Goal: Task Accomplishment & Management: Use online tool/utility

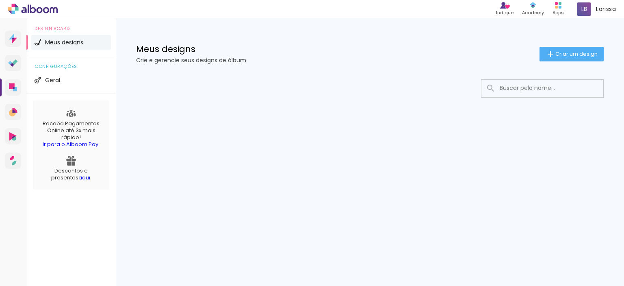
click at [423, 104] on div at bounding box center [370, 112] width 508 height 83
click at [561, 51] on span "Criar um design" at bounding box center [577, 53] width 42 height 5
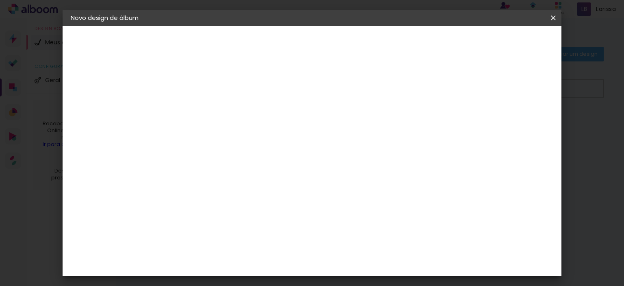
click at [204, 111] on input at bounding box center [204, 109] width 0 height 13
type input "[PERSON_NAME]"
type paper-input "[PERSON_NAME]"
click at [0, 0] on slot "Avançar" at bounding box center [0, 0] width 0 height 0
click at [255, 151] on input at bounding box center [224, 155] width 82 height 10
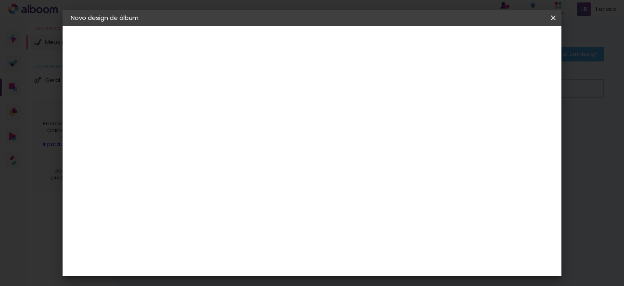
click at [258, 128] on input "Brasil" at bounding box center [221, 130] width 76 height 10
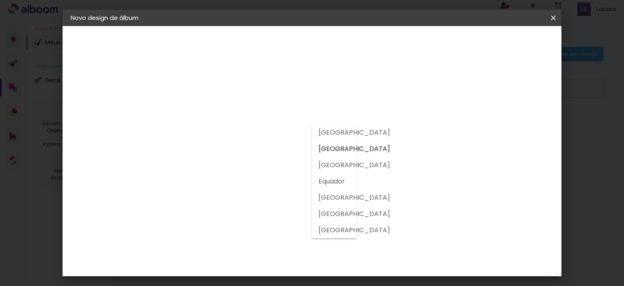
click at [258, 128] on input "Brasil" at bounding box center [221, 130] width 76 height 10
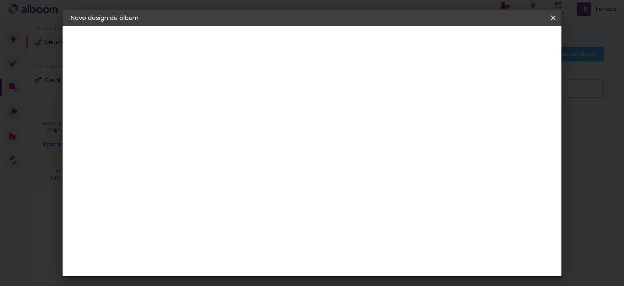
click at [241, 153] on input at bounding box center [224, 155] width 82 height 10
type input "grupo"
type paper-input "grupo"
click at [218, 179] on div "Grupo Foto Sul" at bounding box center [208, 189] width 20 height 20
click at [218, 184] on div "Grupo Foto Sul" at bounding box center [208, 189] width 20 height 20
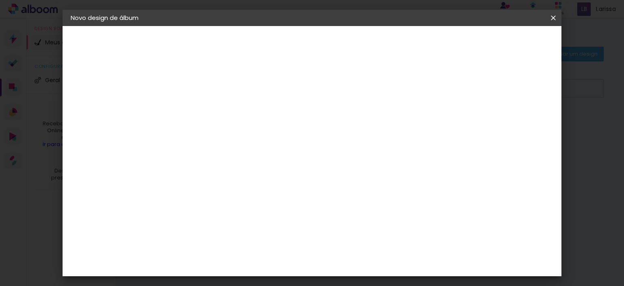
click at [334, 39] on paper-button "Avançar" at bounding box center [314, 43] width 40 height 14
click at [259, 239] on span "25 × 30" at bounding box center [240, 250] width 38 height 22
click at [0, 0] on slot "Avançar" at bounding box center [0, 0] width 0 height 0
click at [391, 88] on div at bounding box center [387, 87] width 7 height 7
type paper-checkbox "on"
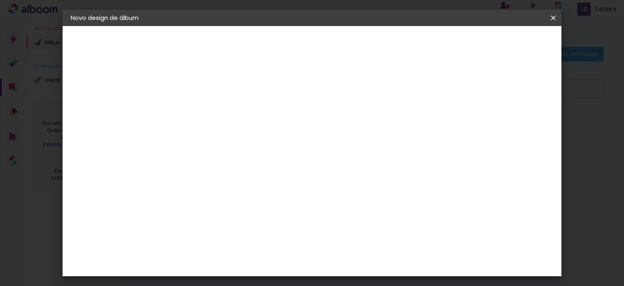
click at [437, 42] on span "Iniciar design" at bounding box center [418, 43] width 37 height 6
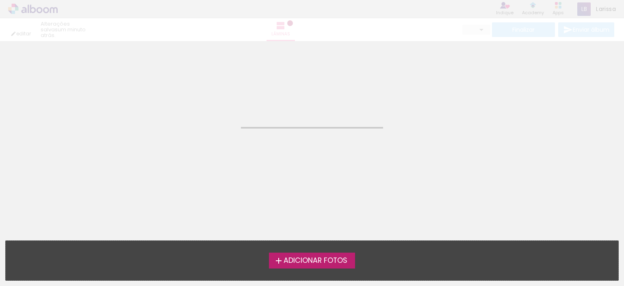
click at [296, 260] on span "Adicionar Fotos" at bounding box center [316, 260] width 64 height 7
click at [0, 0] on input "file" at bounding box center [0, 0] width 0 height 0
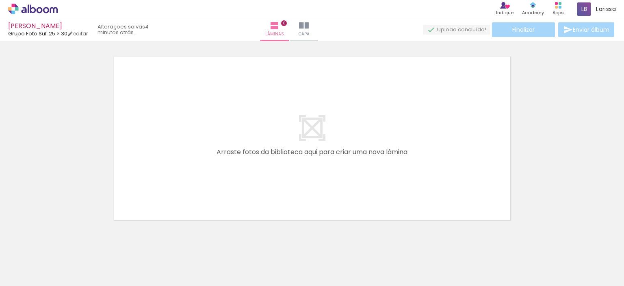
click at [311, 134] on quentale-layouter at bounding box center [312, 137] width 401 height 167
click at [318, 27] on paper-button "Capa" at bounding box center [304, 29] width 28 height 23
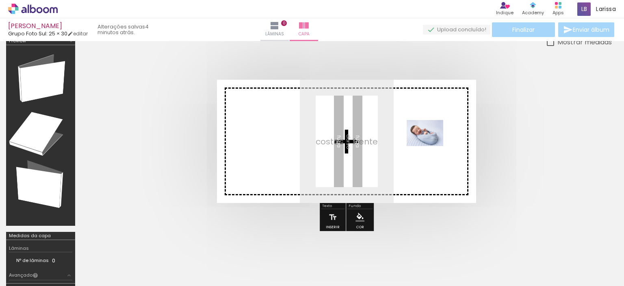
drag, startPoint x: 91, startPoint y: 265, endPoint x: 421, endPoint y: 145, distance: 351.3
click at [421, 145] on quentale-workspace at bounding box center [312, 143] width 624 height 286
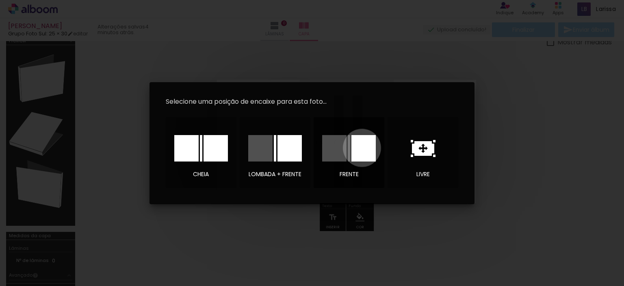
click at [362, 148] on div at bounding box center [364, 148] width 24 height 26
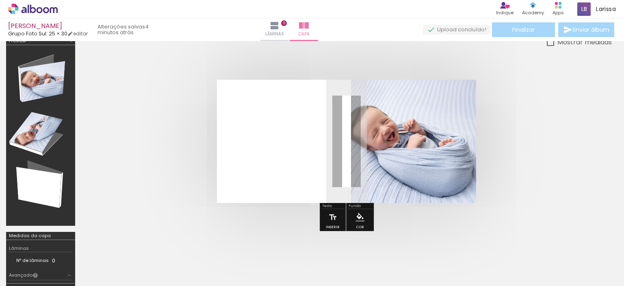
click at [411, 177] on quentale-photo at bounding box center [413, 141] width 125 height 123
click at [454, 176] on quentale-photo at bounding box center [413, 141] width 125 height 123
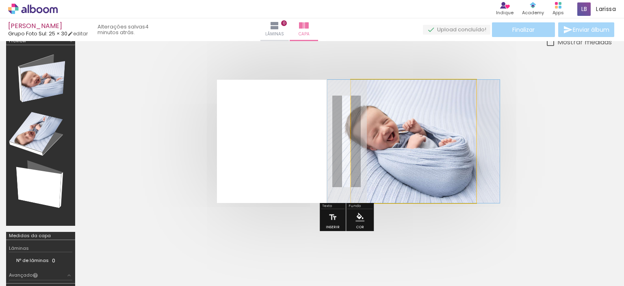
click at [450, 172] on quentale-photo at bounding box center [413, 141] width 125 height 123
drag, startPoint x: 442, startPoint y: 172, endPoint x: 440, endPoint y: 164, distance: 8.8
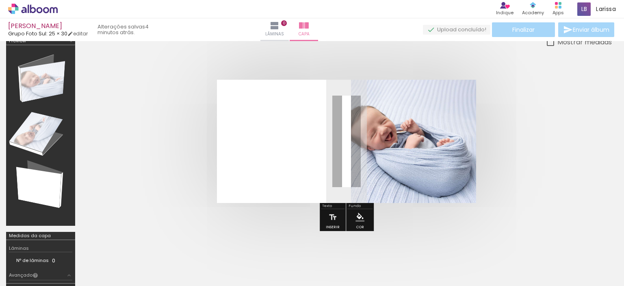
drag, startPoint x: 454, startPoint y: 100, endPoint x: 493, endPoint y: 105, distance: 39.3
type paper-slider "100"
click at [493, 105] on quentale-cover at bounding box center [347, 141] width 466 height 123
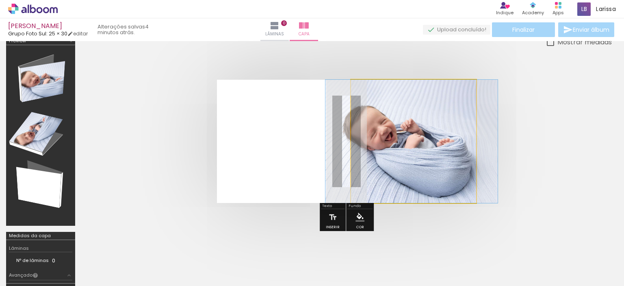
click at [431, 126] on quentale-photo at bounding box center [413, 141] width 125 height 123
drag, startPoint x: 383, startPoint y: 99, endPoint x: 365, endPoint y: 99, distance: 17.9
type paper-slider "100"
click at [366, 99] on div at bounding box center [394, 100] width 56 height 12
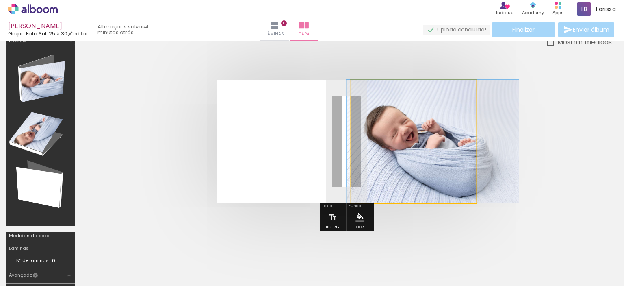
drag, startPoint x: 358, startPoint y: 81, endPoint x: 379, endPoint y: 85, distance: 21.4
click at [468, 194] on quentale-photo at bounding box center [413, 141] width 125 height 123
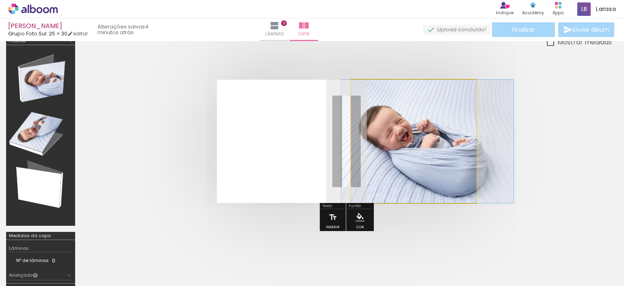
click at [448, 165] on quentale-photo at bounding box center [413, 141] width 125 height 123
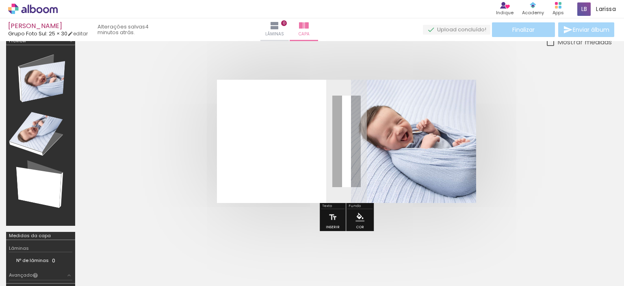
click at [369, 162] on quentale-photo at bounding box center [413, 141] width 125 height 123
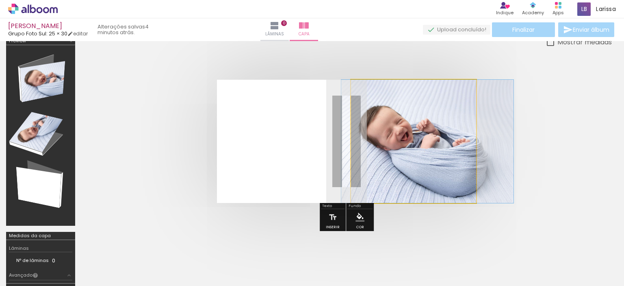
click at [400, 154] on quentale-photo at bounding box center [413, 141] width 125 height 123
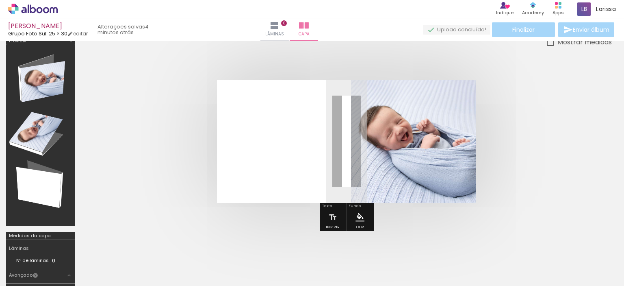
click at [401, 156] on quentale-photo at bounding box center [413, 141] width 125 height 123
click at [45, 87] on div at bounding box center [40, 135] width 63 height 175
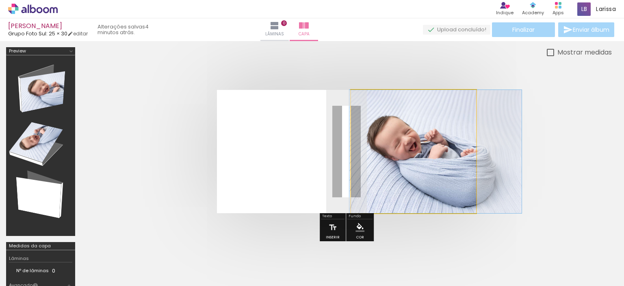
drag, startPoint x: 402, startPoint y: 186, endPoint x: 411, endPoint y: 186, distance: 8.1
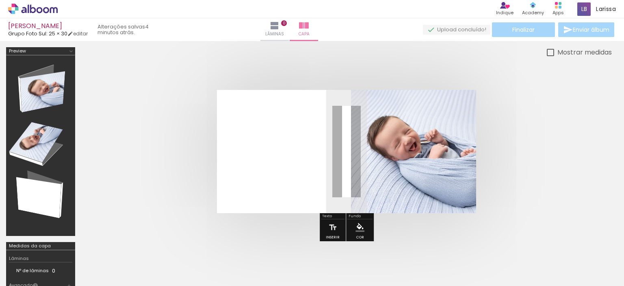
click at [575, 149] on quentale-cover at bounding box center [347, 151] width 466 height 123
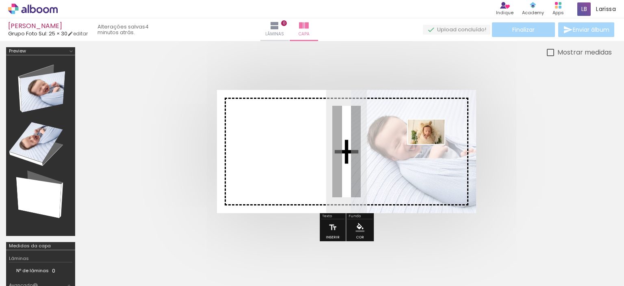
drag, startPoint x: 403, startPoint y: 265, endPoint x: 432, endPoint y: 144, distance: 124.2
click at [432, 144] on quentale-workspace at bounding box center [312, 143] width 624 height 286
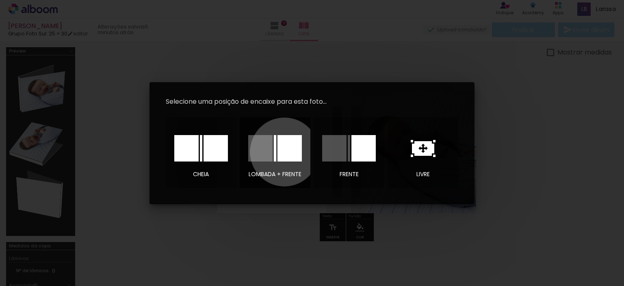
click at [285, 152] on div at bounding box center [290, 148] width 24 height 26
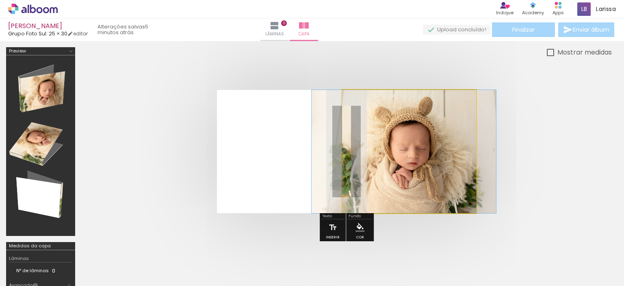
drag, startPoint x: 406, startPoint y: 157, endPoint x: 401, endPoint y: 168, distance: 12.2
drag, startPoint x: 355, startPoint y: 91, endPoint x: 355, endPoint y: 107, distance: 15.5
drag, startPoint x: 374, startPoint y: 109, endPoint x: 361, endPoint y: 116, distance: 14.6
click at [361, 116] on div at bounding box center [385, 110] width 56 height 12
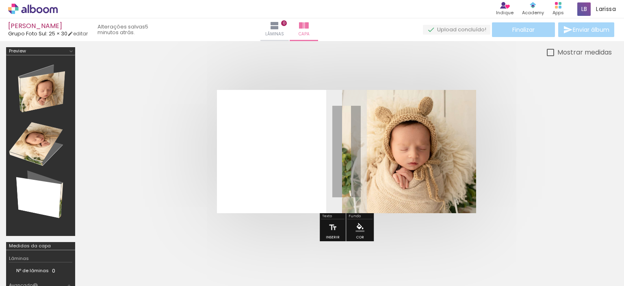
click at [528, 162] on quentale-cover at bounding box center [347, 151] width 466 height 123
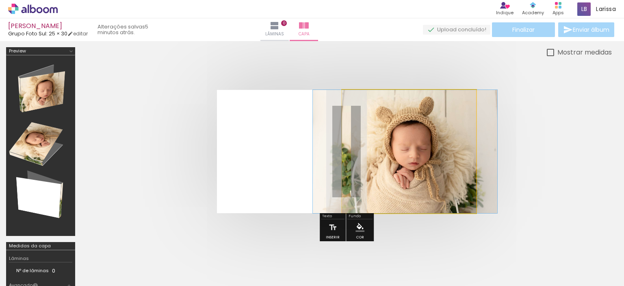
drag, startPoint x: 417, startPoint y: 149, endPoint x: 418, endPoint y: 161, distance: 11.4
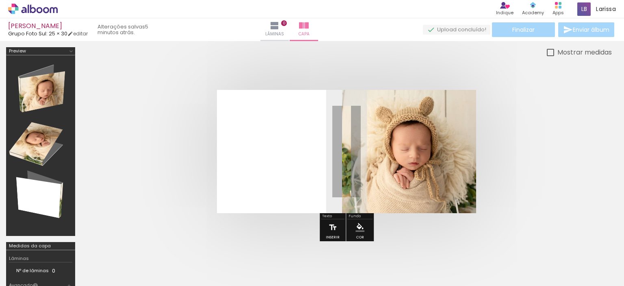
click at [332, 226] on iron-icon at bounding box center [332, 227] width 9 height 16
click at [332, 149] on quentale-selection at bounding box center [344, 151] width 105 height 20
type input "Sans Serif"
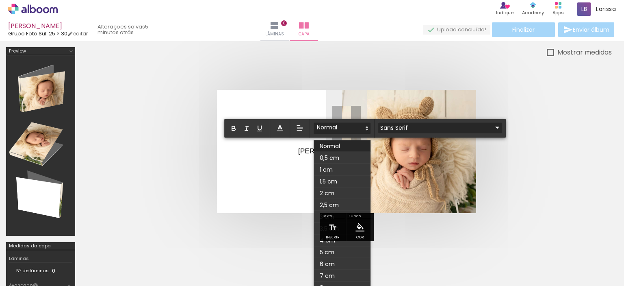
click at [349, 123] on quentale-cover-editor at bounding box center [346, 182] width 531 height 270
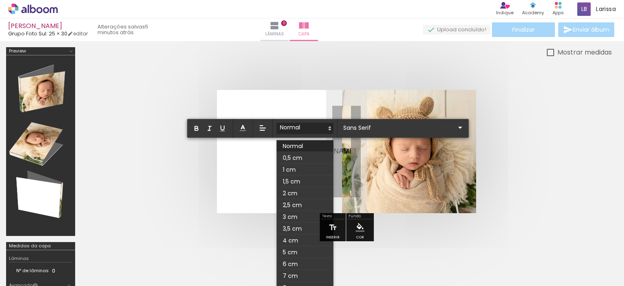
click at [369, 122] on div "0,5 cm 1 cm 1,5 cm 2 cm 2,5 cm 3 cm 3,5 cm 4 cm 5 cm 6 cm 7 cm 8 cm" at bounding box center [328, 128] width 282 height 19
click at [368, 126] on input "Sans Serif" at bounding box center [398, 127] width 114 height 9
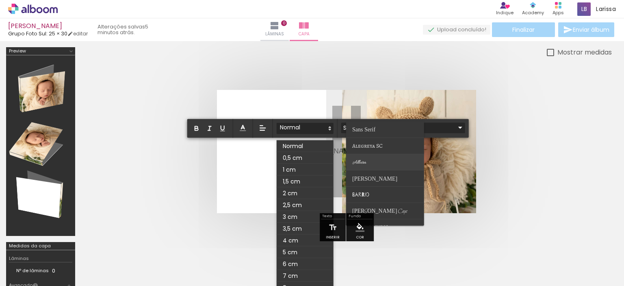
click at [372, 164] on paper-item at bounding box center [385, 162] width 78 height 16
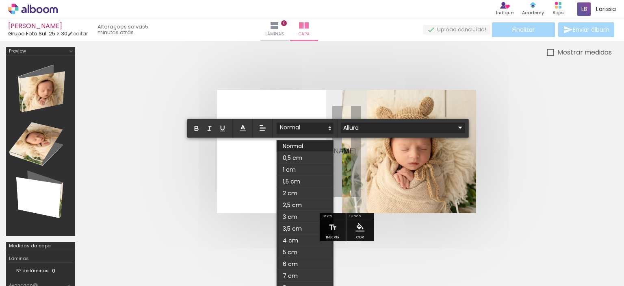
click at [374, 126] on input "Allura" at bounding box center [398, 127] width 114 height 9
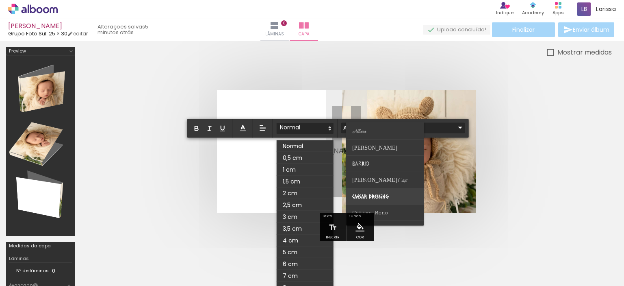
scroll to position [41, 0]
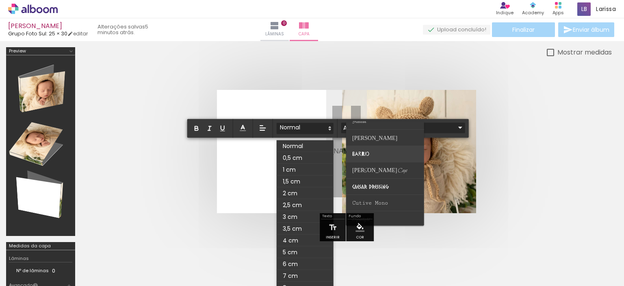
click at [383, 154] on paper-item at bounding box center [385, 154] width 78 height 16
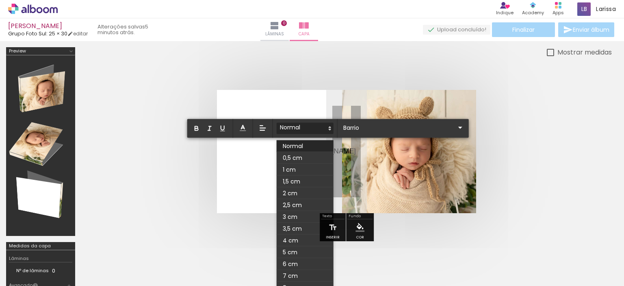
click at [510, 163] on quentale-cover at bounding box center [347, 151] width 466 height 123
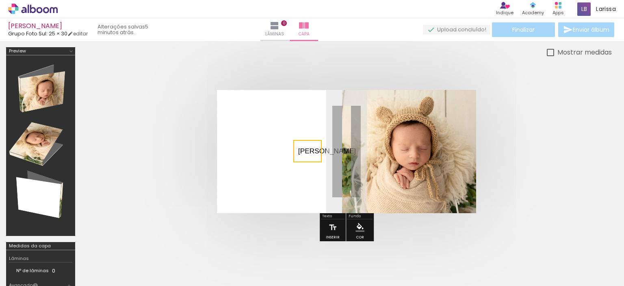
click at [310, 148] on quentale-selection at bounding box center [307, 151] width 28 height 22
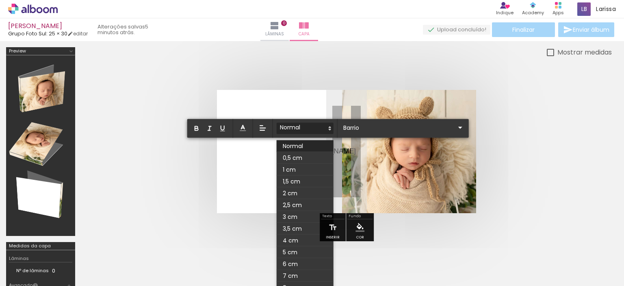
click at [310, 148] on span at bounding box center [305, 146] width 57 height 12
click at [354, 125] on input "Barrio" at bounding box center [398, 127] width 114 height 9
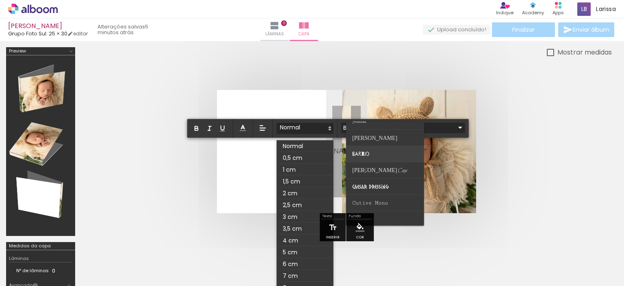
click at [361, 149] on paper-item at bounding box center [385, 154] width 78 height 16
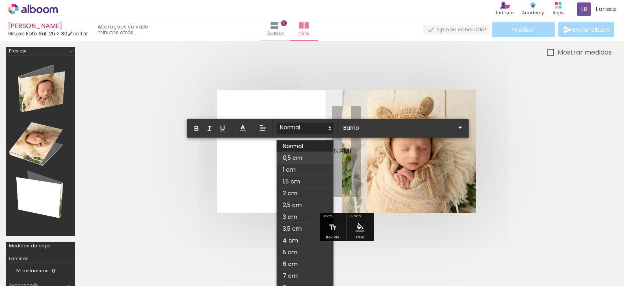
click at [312, 152] on span at bounding box center [305, 158] width 57 height 12
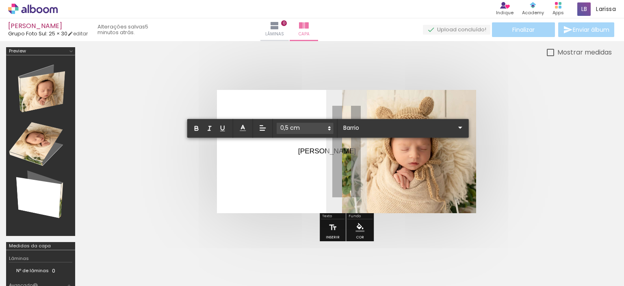
click at [311, 149] on p "Pedro ﻿" at bounding box center [327, 151] width 58 height 10
click at [311, 149] on p "[PERSON_NAME]" at bounding box center [327, 151] width 58 height 10
click at [356, 127] on input "Sans Serif" at bounding box center [398, 127] width 114 height 9
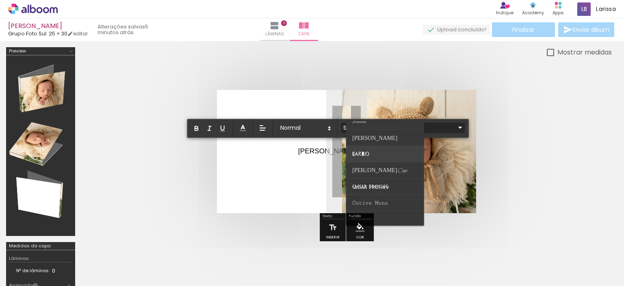
click at [362, 152] on span "Barrio" at bounding box center [360, 153] width 17 height 6
type input "Barrio"
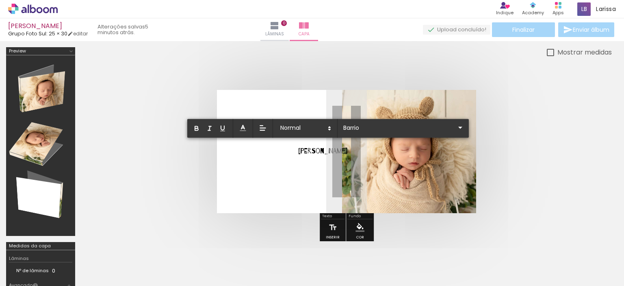
click at [303, 161] on quentale-layouter at bounding box center [346, 151] width 259 height 123
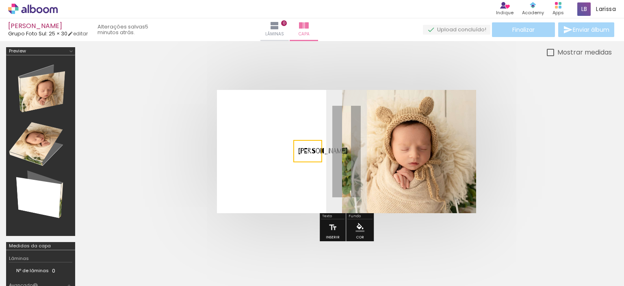
click at [304, 149] on quentale-selection at bounding box center [307, 151] width 29 height 22
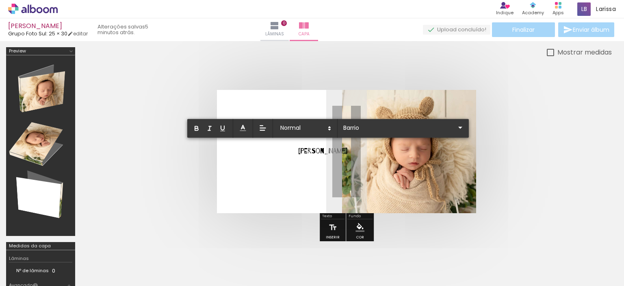
click at [305, 149] on span "[PERSON_NAME]" at bounding box center [322, 151] width 49 height 8
click at [305, 162] on quentale-layouter at bounding box center [346, 151] width 259 height 123
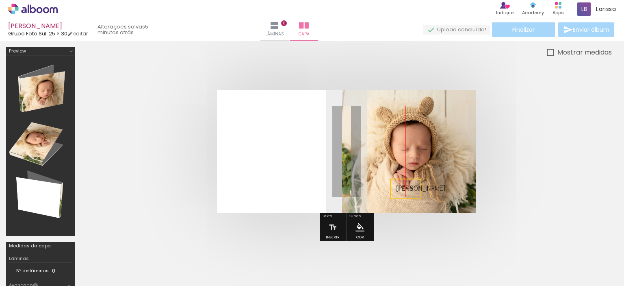
drag, startPoint x: 313, startPoint y: 146, endPoint x: 418, endPoint y: 183, distance: 111.3
click at [418, 183] on quentale-selection at bounding box center [405, 188] width 31 height 20
click at [410, 188] on quentale-selection at bounding box center [405, 188] width 31 height 20
click at [410, 188] on span "[PERSON_NAME]" at bounding box center [420, 189] width 49 height 8
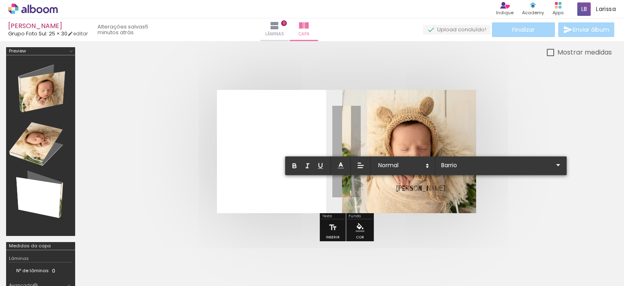
click at [410, 188] on span "[PERSON_NAME]" at bounding box center [420, 189] width 49 height 8
click at [354, 224] on paper-menu-button "#ffebee #ffcdd2 #ef9a9a #e57373 #ef5350 #f44336 #e53935 #d32f2f #c62828 #b71c1c…" at bounding box center [359, 226] width 15 height 15
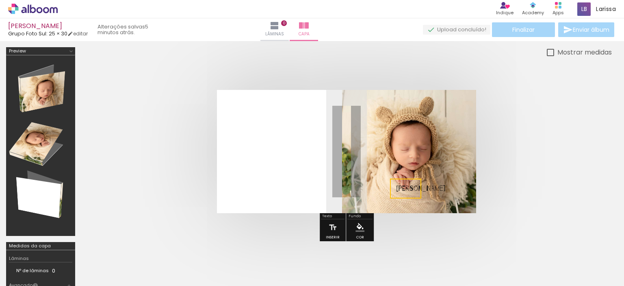
click at [359, 224] on iron-icon "color picker" at bounding box center [360, 227] width 9 height 9
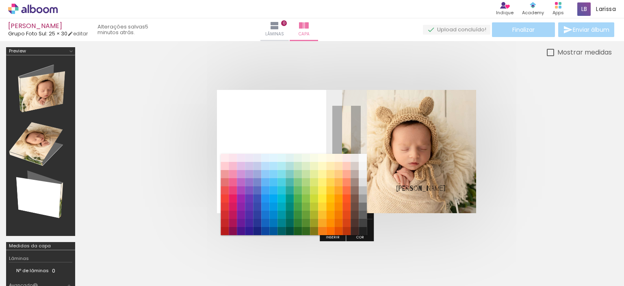
click at [357, 157] on paper-item "#efebe9" at bounding box center [355, 158] width 8 height 8
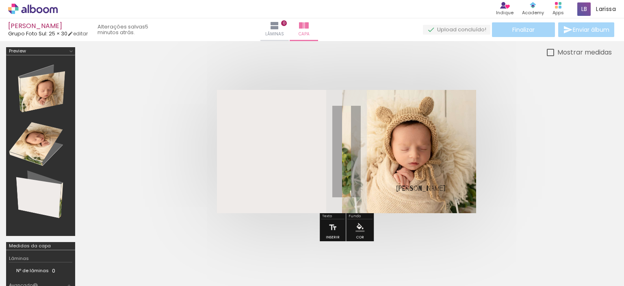
click at [359, 224] on iron-icon "color picker" at bounding box center [360, 227] width 9 height 9
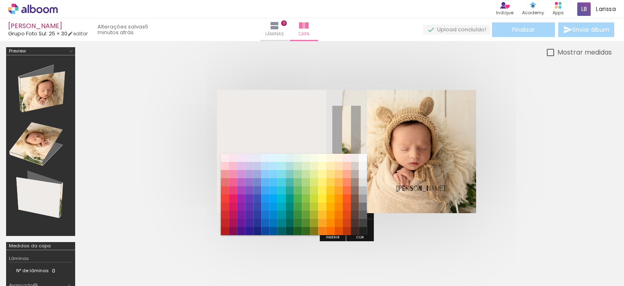
click at [406, 187] on span "[PERSON_NAME]" at bounding box center [420, 189] width 49 height 8
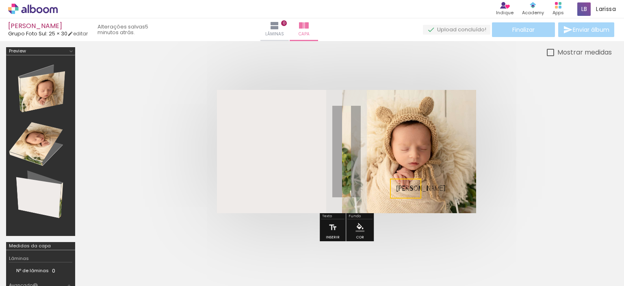
click at [406, 187] on quentale-selection at bounding box center [405, 188] width 31 height 20
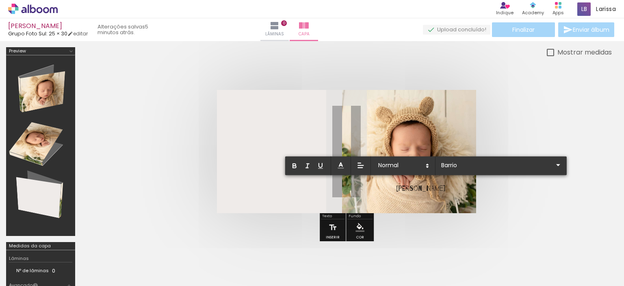
click at [406, 187] on span "[PERSON_NAME]" at bounding box center [420, 189] width 49 height 8
click at [354, 227] on paper-menu-button "#ffebee #ffcdd2 #ef9a9a #e57373 #ef5350 #f44336 #e53935 #d32f2f #c62828 #b71c1c…" at bounding box center [359, 226] width 15 height 15
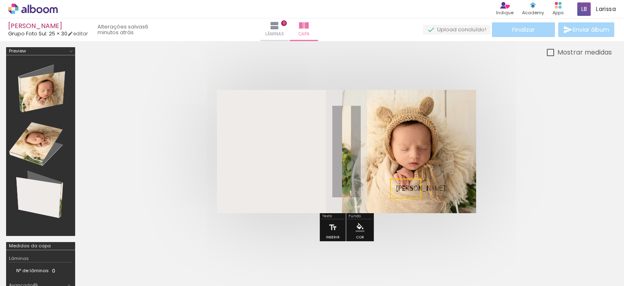
click at [358, 225] on iron-icon "color picker" at bounding box center [360, 227] width 9 height 9
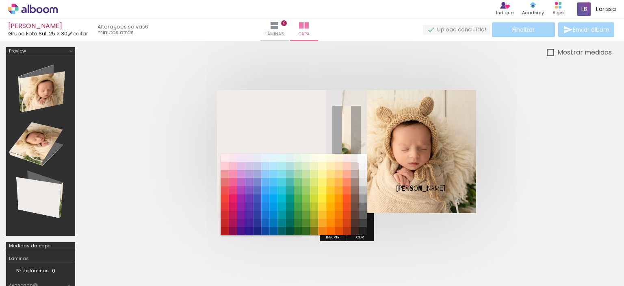
click at [366, 156] on paper-item "#fafafa" at bounding box center [363, 158] width 8 height 8
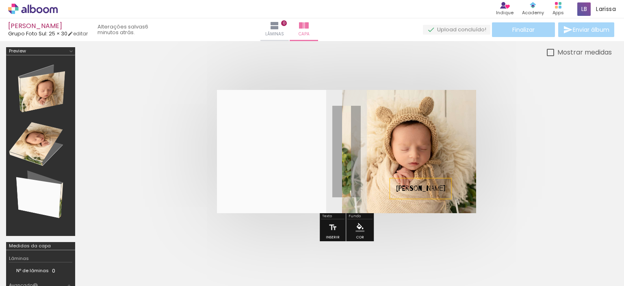
click at [411, 188] on span "[PERSON_NAME]" at bounding box center [420, 189] width 49 height 8
click at [411, 188] on quentale-selection at bounding box center [405, 188] width 31 height 20
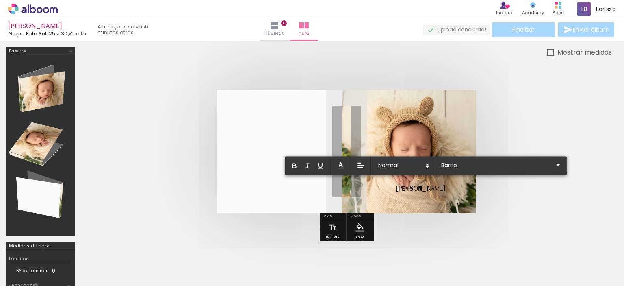
click at [411, 188] on span "[PERSON_NAME]" at bounding box center [420, 189] width 49 height 8
click at [358, 226] on iron-icon "color picker" at bounding box center [360, 227] width 9 height 9
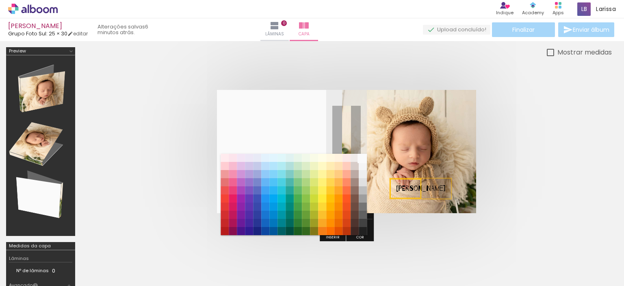
click at [359, 155] on paper-item "#fafafa" at bounding box center [363, 158] width 8 height 8
click at [406, 192] on p "[PERSON_NAME]" at bounding box center [420, 188] width 49 height 11
click at [406, 187] on quentale-selection at bounding box center [405, 188] width 31 height 20
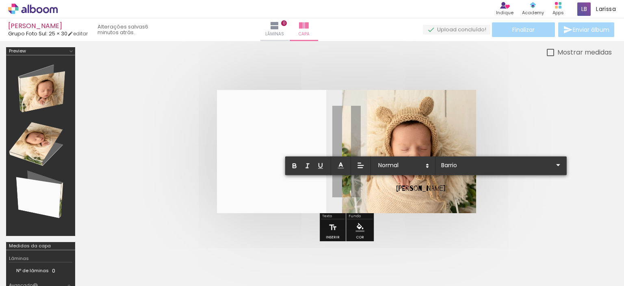
click at [406, 187] on span "[PERSON_NAME]" at bounding box center [420, 189] width 49 height 8
click at [358, 227] on iron-icon "color picker" at bounding box center [360, 227] width 9 height 9
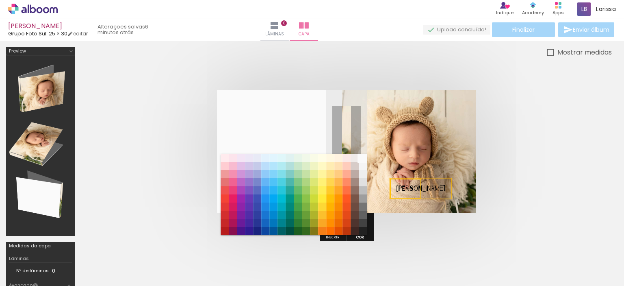
click at [362, 159] on paper-item "#fafafa" at bounding box center [363, 158] width 8 height 8
click at [524, 197] on quentale-cover at bounding box center [347, 151] width 466 height 123
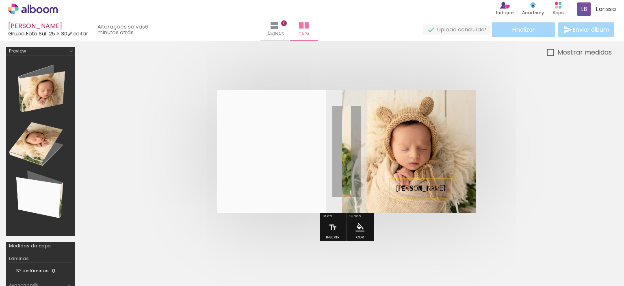
click at [524, 197] on quentale-cover at bounding box center [347, 151] width 466 height 123
click at [405, 187] on span "[PERSON_NAME]" at bounding box center [420, 189] width 49 height 8
click at [356, 229] on iron-icon "color picker" at bounding box center [360, 227] width 9 height 9
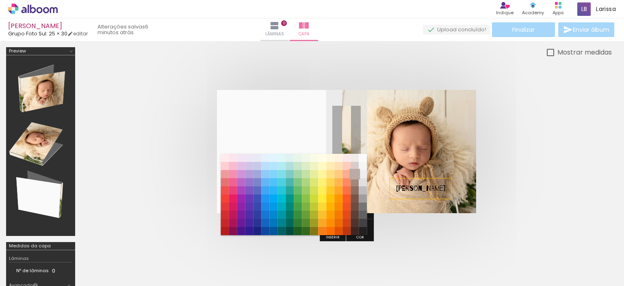
click at [356, 170] on paper-item "#bcaaa4" at bounding box center [355, 174] width 8 height 8
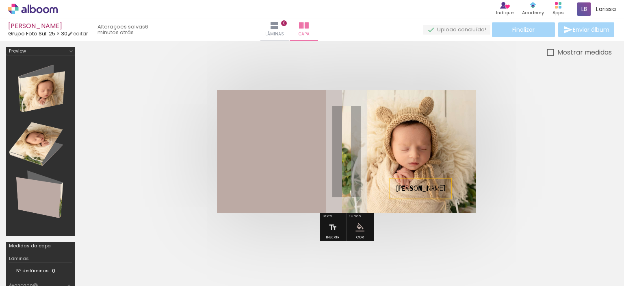
click at [407, 186] on span "[PERSON_NAME]" at bounding box center [420, 189] width 49 height 8
click at [400, 187] on quentale-selection at bounding box center [405, 188] width 31 height 20
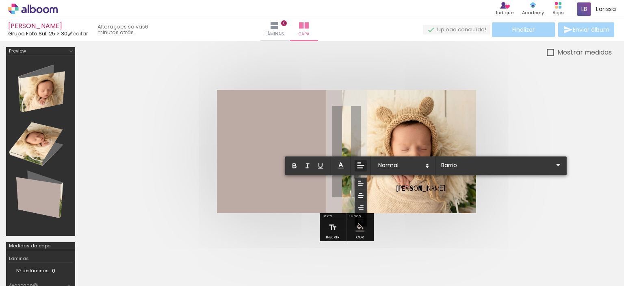
click at [359, 165] on icon at bounding box center [360, 165] width 9 height 9
click at [403, 185] on span "[PERSON_NAME]" at bounding box center [420, 189] width 49 height 8
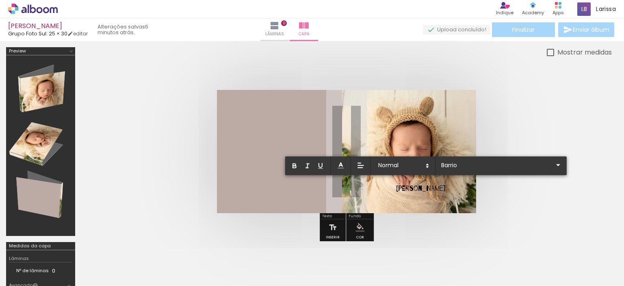
click at [359, 226] on iron-icon "color picker" at bounding box center [360, 227] width 9 height 9
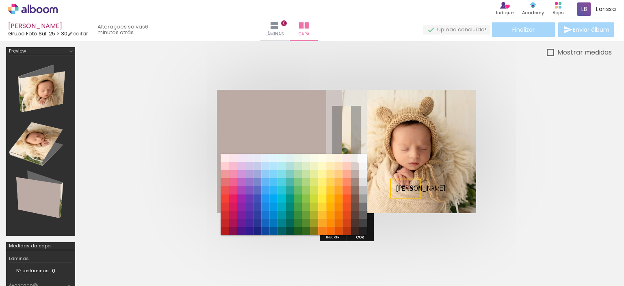
click at [359, 156] on paper-item "#fafafa" at bounding box center [363, 158] width 8 height 8
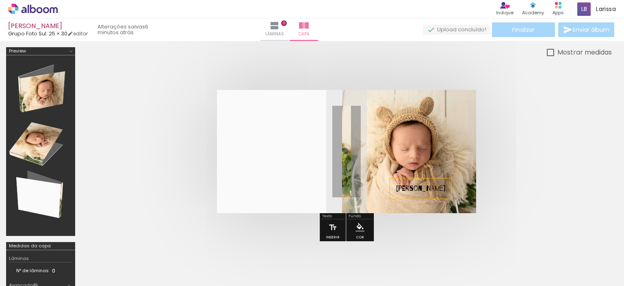
click at [406, 191] on span "[PERSON_NAME]" at bounding box center [420, 189] width 49 height 8
click at [407, 188] on quentale-selection at bounding box center [405, 188] width 31 height 20
click at [409, 188] on quentale-selection at bounding box center [405, 188] width 31 height 20
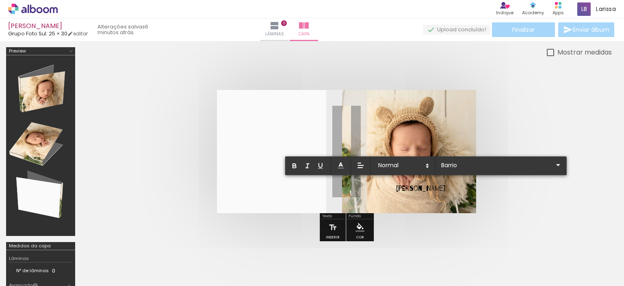
click at [409, 188] on span "[PERSON_NAME]" at bounding box center [420, 189] width 49 height 8
click at [361, 226] on iron-icon "color picker" at bounding box center [360, 227] width 9 height 9
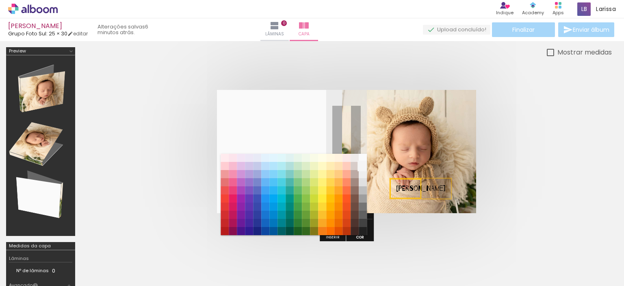
click at [361, 165] on paper-item "#f5f5f5" at bounding box center [363, 166] width 8 height 8
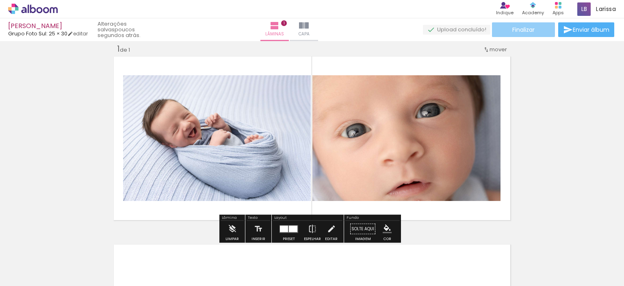
scroll to position [0, 115]
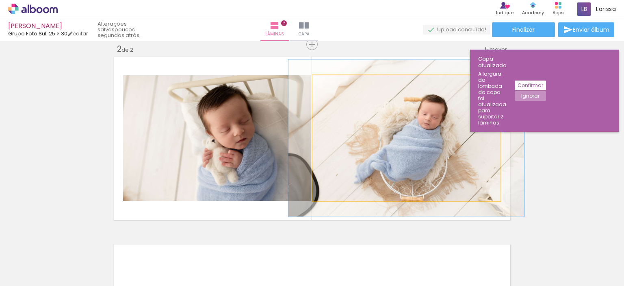
type paper-slider "125"
click at [335, 82] on div at bounding box center [338, 83] width 7 height 7
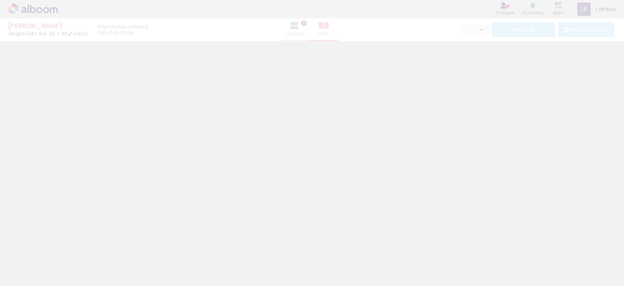
type input "10"
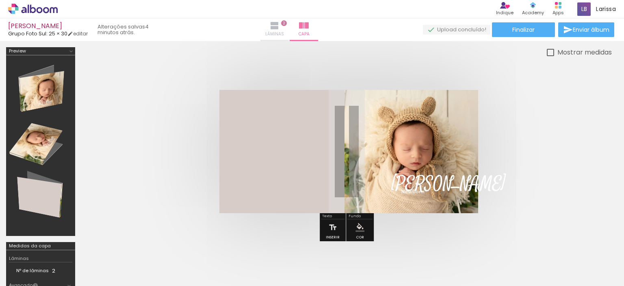
click at [280, 24] on iron-icon at bounding box center [275, 26] width 10 height 10
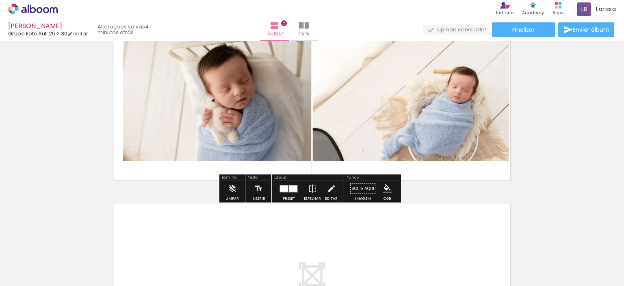
scroll to position [244, 0]
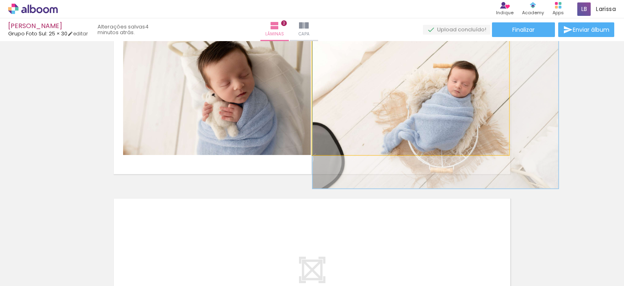
click at [340, 148] on quentale-photo at bounding box center [411, 92] width 197 height 126
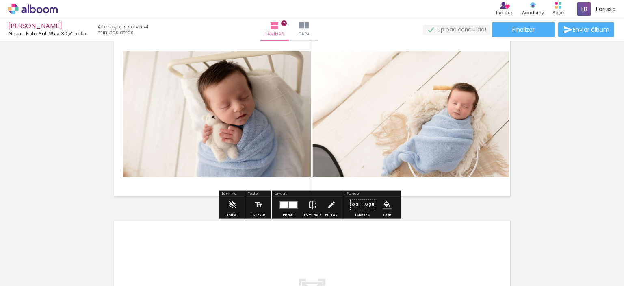
scroll to position [203, 0]
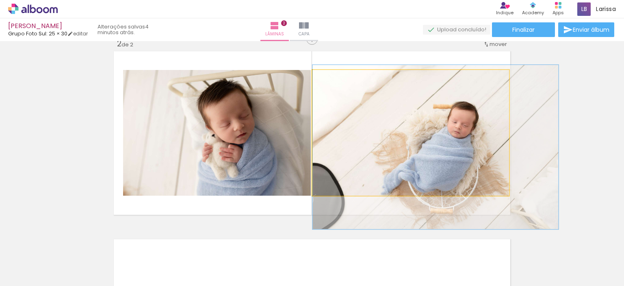
click at [395, 159] on quentale-photo at bounding box center [411, 133] width 197 height 126
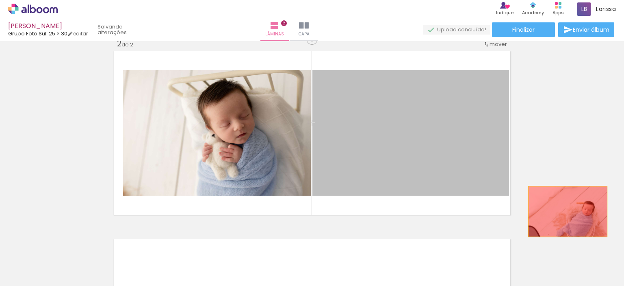
drag, startPoint x: 385, startPoint y: 149, endPoint x: 565, endPoint y: 211, distance: 190.1
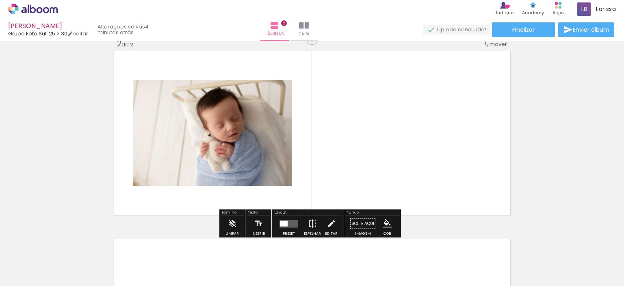
click at [22, 273] on span "Adicionar Fotos" at bounding box center [29, 274] width 24 height 9
click at [0, 0] on input "file" at bounding box center [0, 0] width 0 height 0
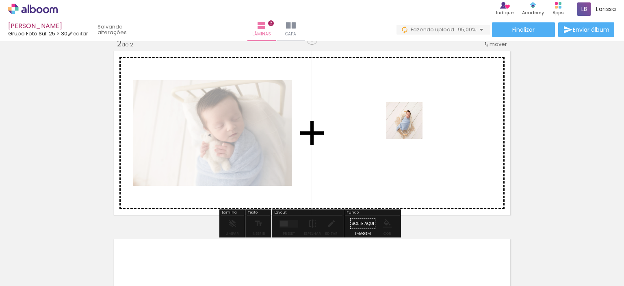
drag, startPoint x: 223, startPoint y: 263, endPoint x: 411, endPoint y: 126, distance: 232.0
click at [411, 126] on quentale-workspace at bounding box center [312, 143] width 624 height 286
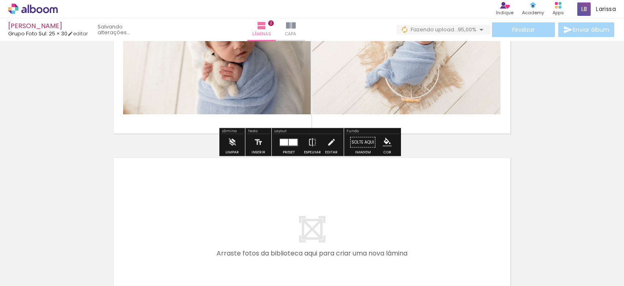
scroll to position [325, 0]
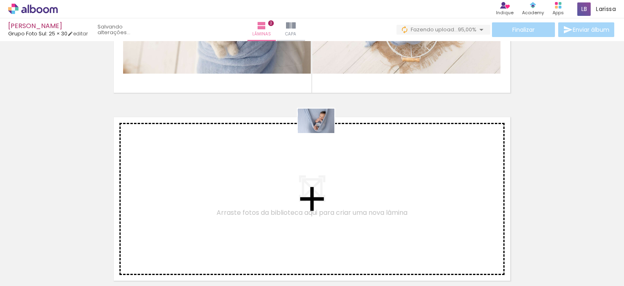
drag, startPoint x: 129, startPoint y: 259, endPoint x: 322, endPoint y: 133, distance: 230.7
click at [322, 133] on quentale-workspace at bounding box center [312, 143] width 624 height 286
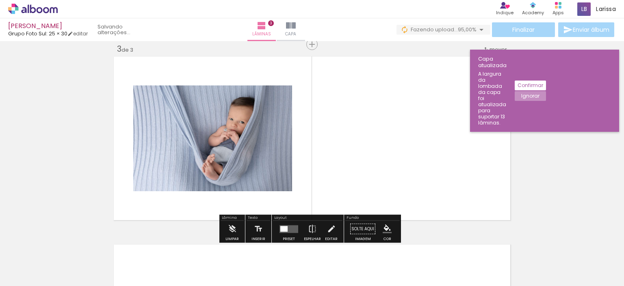
scroll to position [426, 0]
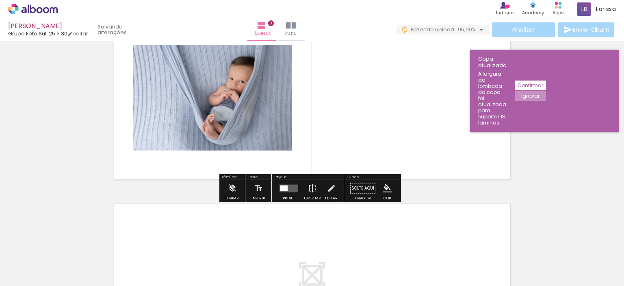
click at [265, 143] on quentale-photo at bounding box center [212, 98] width 159 height 106
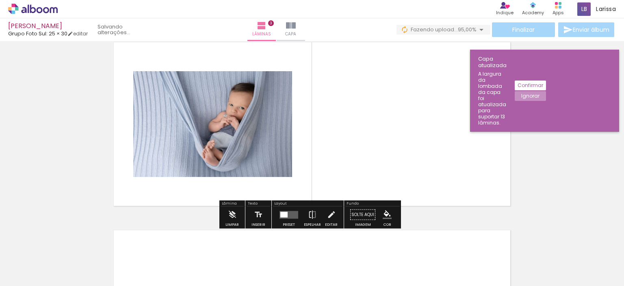
scroll to position [386, 0]
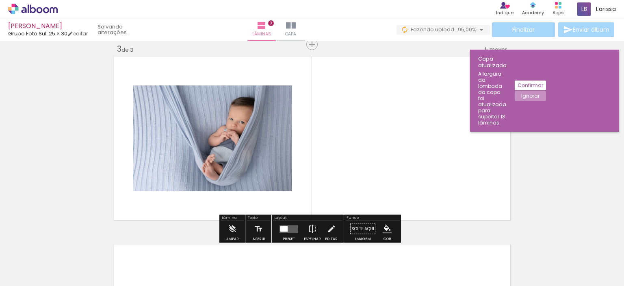
click at [292, 228] on quentale-layouter at bounding box center [289, 229] width 19 height 8
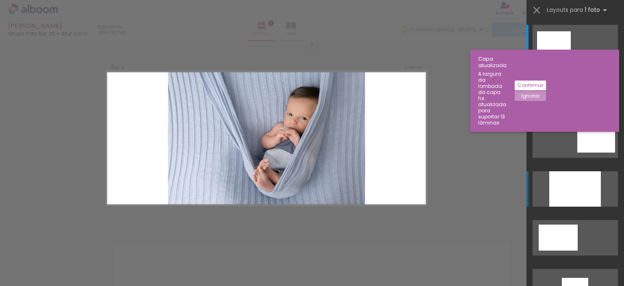
click at [574, 183] on div at bounding box center [576, 188] width 52 height 35
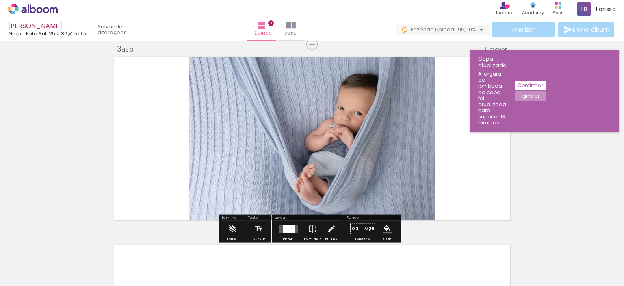
click at [534, 191] on div "Inserir lâmina 1 de 3 Inserir lâmina 2 de 3 Inserir lâmina 3 de 3" at bounding box center [312, 34] width 624 height 752
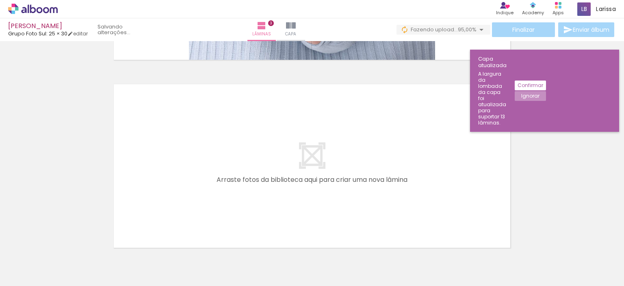
scroll to position [548, 0]
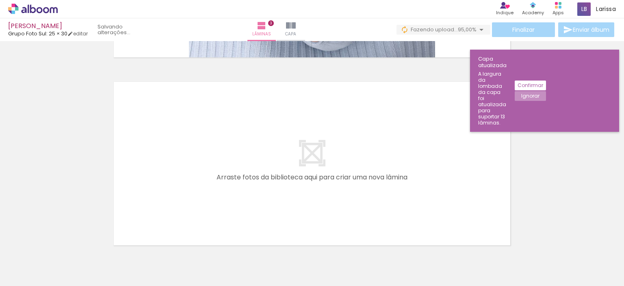
click at [405, 133] on quentale-layouter at bounding box center [312, 163] width 401 height 167
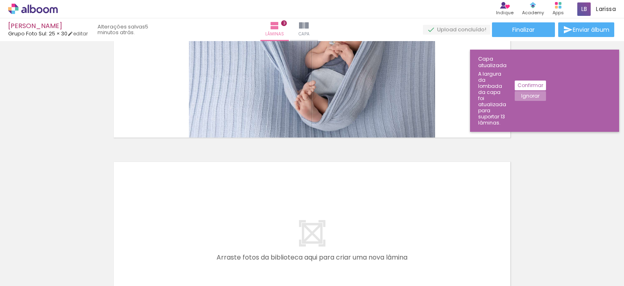
scroll to position [385, 0]
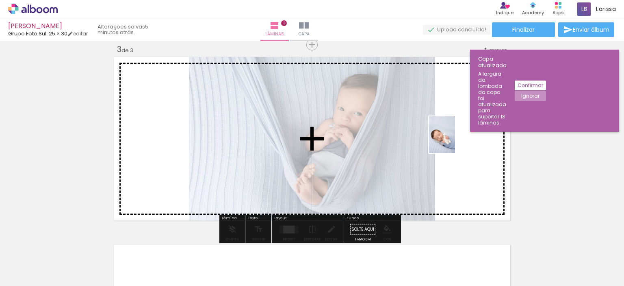
drag, startPoint x: 317, startPoint y: 261, endPoint x: 454, endPoint y: 141, distance: 182.3
click at [454, 141] on quentale-workspace at bounding box center [312, 143] width 624 height 286
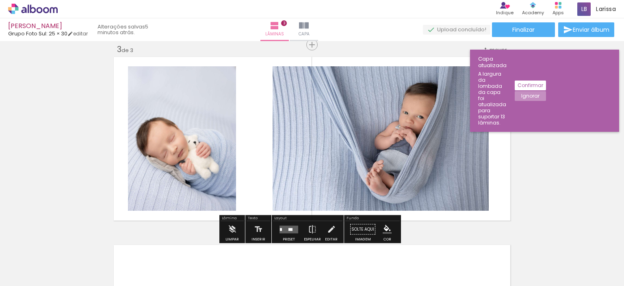
click at [291, 228] on quentale-layouter at bounding box center [289, 229] width 19 height 8
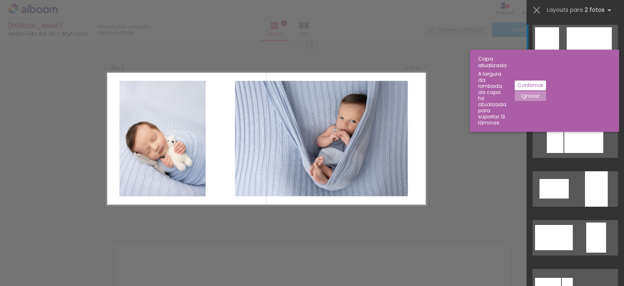
scroll to position [386, 0]
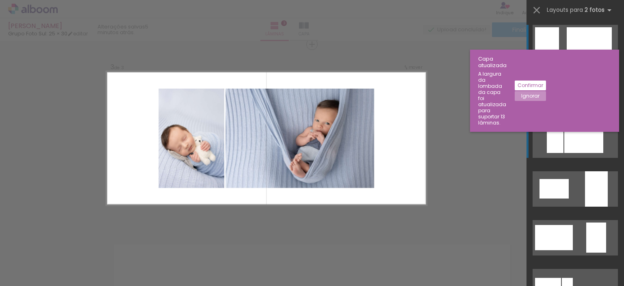
click at [566, 141] on div at bounding box center [584, 140] width 39 height 26
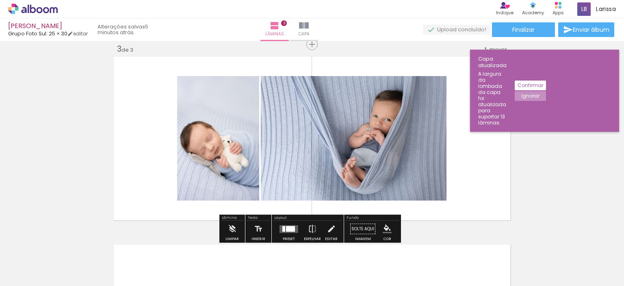
click at [291, 229] on div at bounding box center [290, 229] width 9 height 6
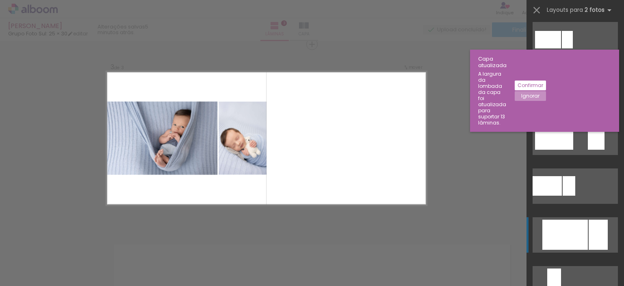
scroll to position [260, 0]
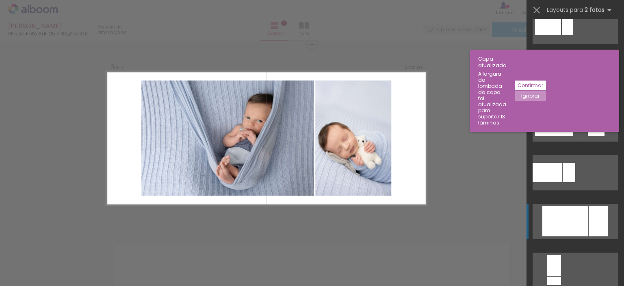
click at [566, 219] on div at bounding box center [566, 221] width 46 height 30
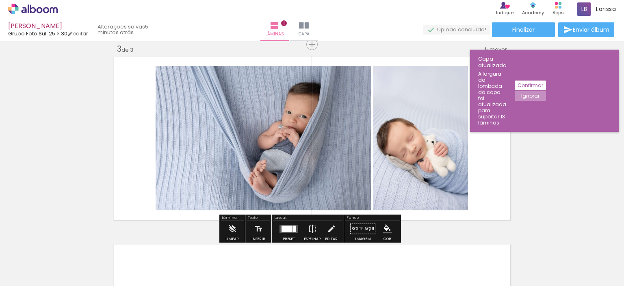
click at [534, 178] on div "Inserir lâmina 1 de 3 Inserir lâmina 2 de 3 Inserir lâmina 3 de 3" at bounding box center [312, 34] width 624 height 752
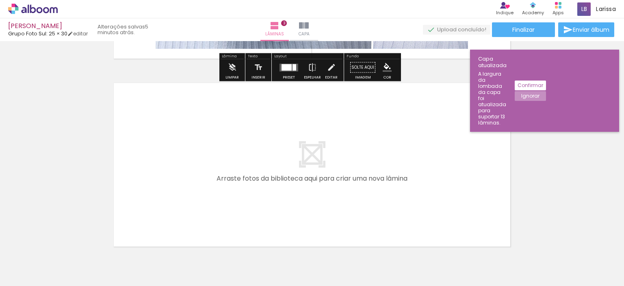
scroll to position [548, 0]
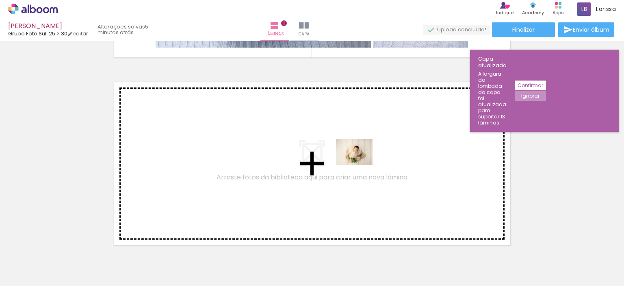
drag, startPoint x: 363, startPoint y: 253, endPoint x: 361, endPoint y: 163, distance: 89.9
click at [361, 163] on quentale-workspace at bounding box center [312, 143] width 624 height 286
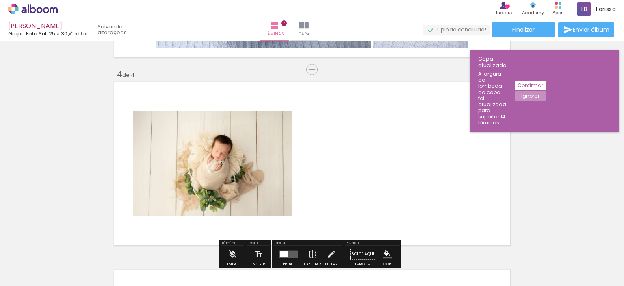
scroll to position [574, 0]
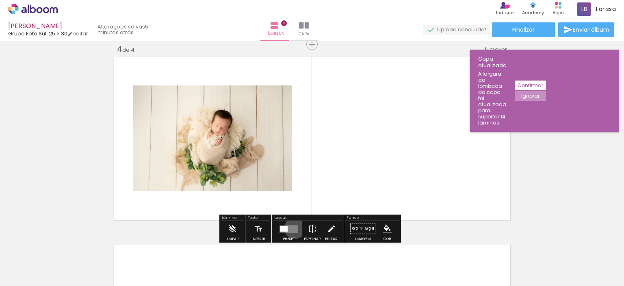
click at [293, 228] on quentale-layouter at bounding box center [289, 229] width 19 height 8
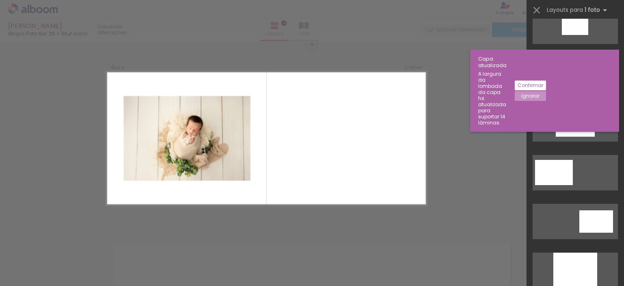
scroll to position [0, 0]
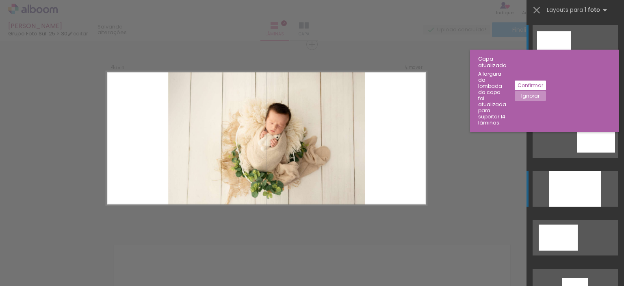
click at [584, 177] on div at bounding box center [576, 188] width 52 height 35
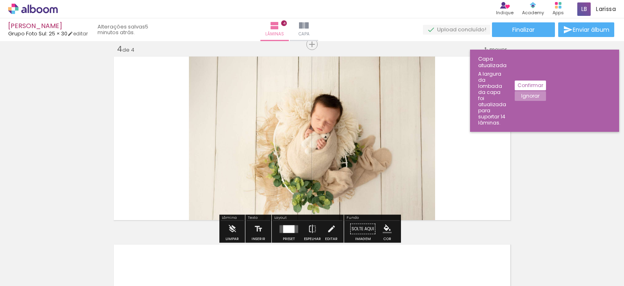
click at [290, 230] on div at bounding box center [288, 229] width 11 height 8
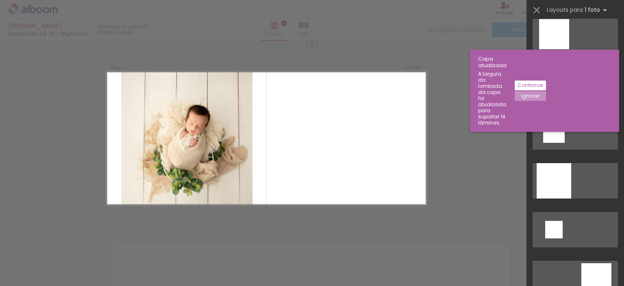
scroll to position [1041, 0]
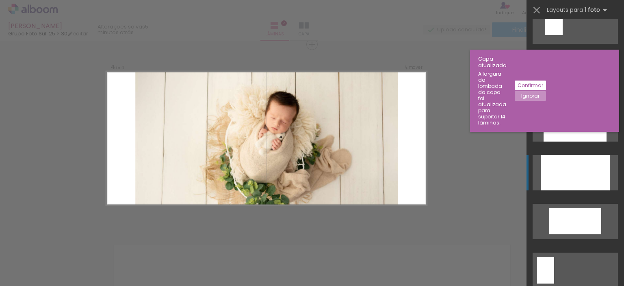
click at [580, 168] on div at bounding box center [575, 172] width 69 height 35
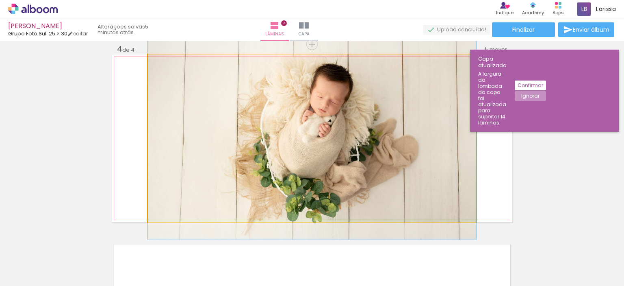
drag, startPoint x: 328, startPoint y: 165, endPoint x: 328, endPoint y: 150, distance: 15.9
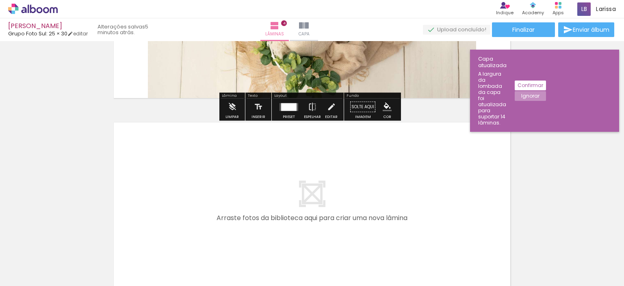
scroll to position [736, 0]
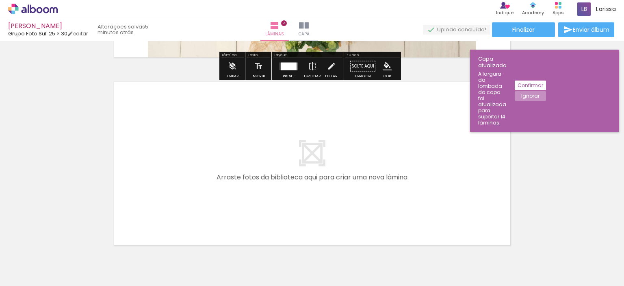
click at [440, 252] on div at bounding box center [445, 258] width 29 height 40
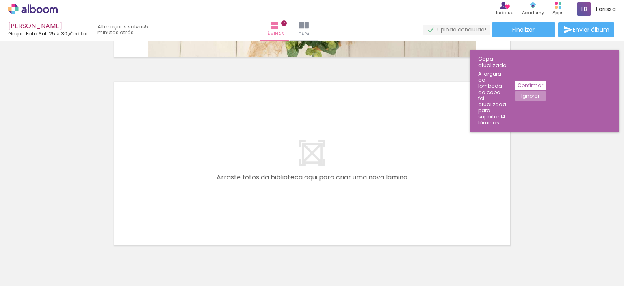
click at [492, 257] on div at bounding box center [491, 258] width 29 height 40
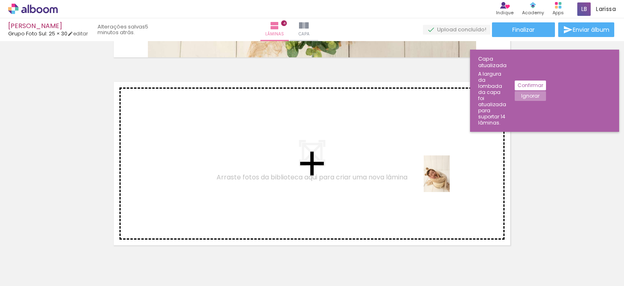
drag, startPoint x: 493, startPoint y: 261, endPoint x: 448, endPoint y: 180, distance: 93.3
click at [448, 180] on quentale-workspace at bounding box center [312, 143] width 624 height 286
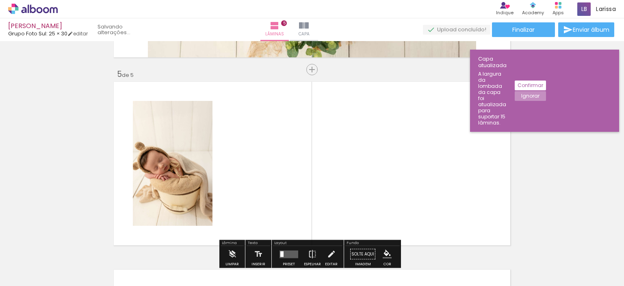
scroll to position [761, 0]
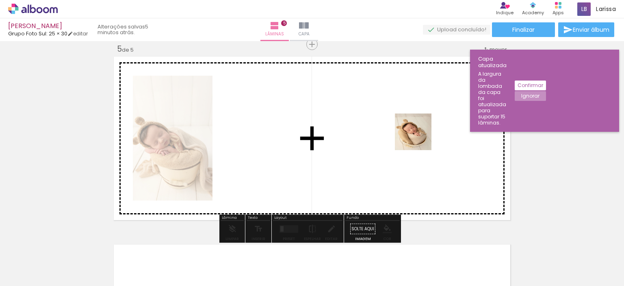
drag, startPoint x: 452, startPoint y: 260, endPoint x: 419, endPoint y: 138, distance: 126.6
click at [419, 138] on quentale-workspace at bounding box center [312, 143] width 624 height 286
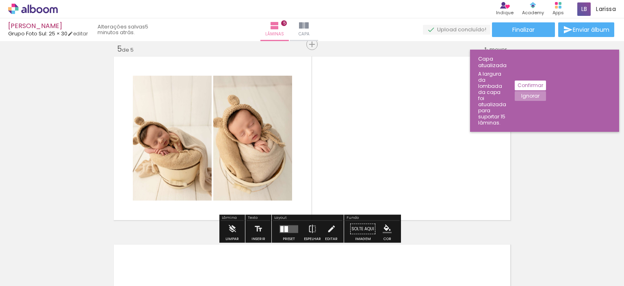
click at [290, 227] on quentale-layouter at bounding box center [289, 229] width 19 height 8
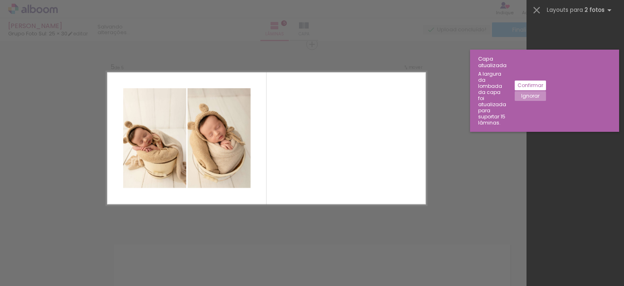
scroll to position [0, 0]
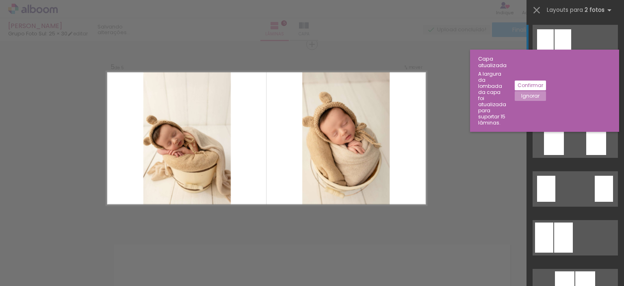
click at [585, 98] on div at bounding box center [596, 91] width 23 height 35
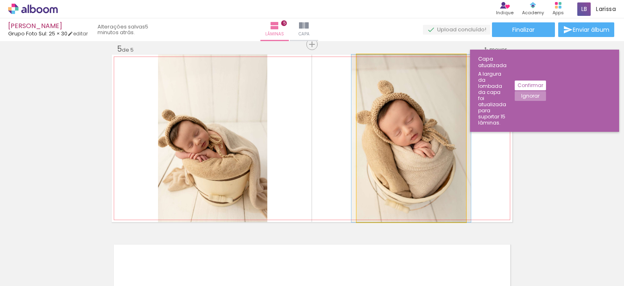
click at [391, 148] on quentale-photo at bounding box center [411, 137] width 109 height 167
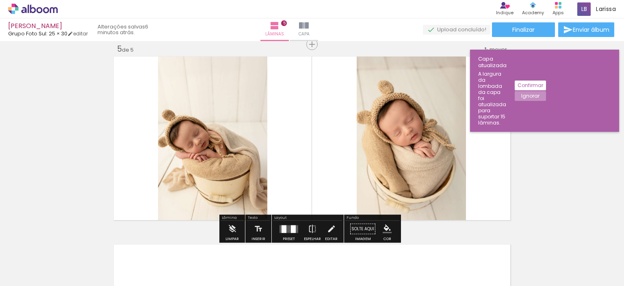
click at [367, 146] on quentale-photo at bounding box center [411, 137] width 109 height 167
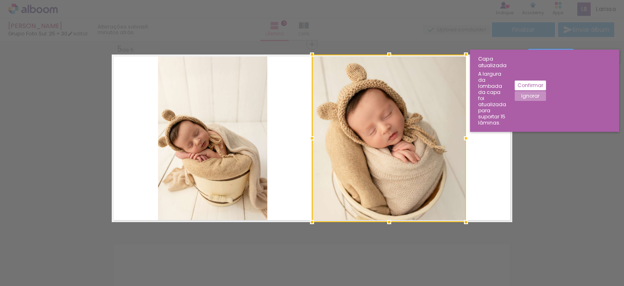
drag, startPoint x: 354, startPoint y: 137, endPoint x: 315, endPoint y: 136, distance: 38.6
click at [309, 136] on div at bounding box center [312, 138] width 16 height 16
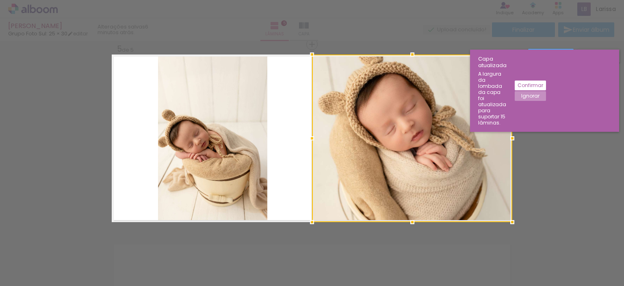
drag, startPoint x: 463, startPoint y: 137, endPoint x: 509, endPoint y: 137, distance: 45.9
click at [509, 137] on div at bounding box center [512, 138] width 16 height 16
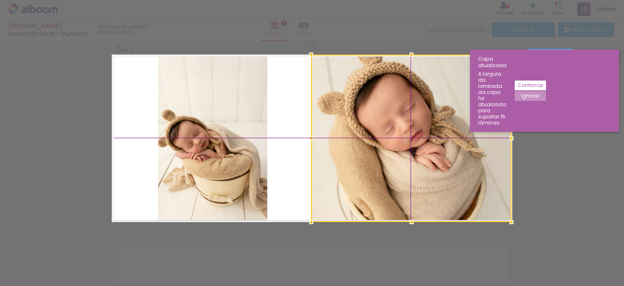
drag, startPoint x: 416, startPoint y: 133, endPoint x: 417, endPoint y: 141, distance: 8.2
click at [417, 141] on div at bounding box center [411, 137] width 200 height 167
drag, startPoint x: 410, startPoint y: 138, endPoint x: 500, endPoint y: 141, distance: 89.9
click at [413, 147] on div at bounding box center [411, 137] width 200 height 167
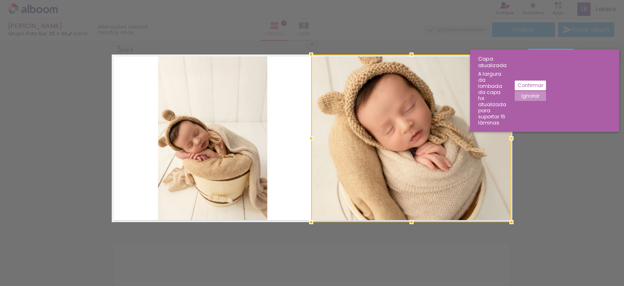
click at [0, 0] on slot "Ignorar" at bounding box center [0, 0] width 0 height 0
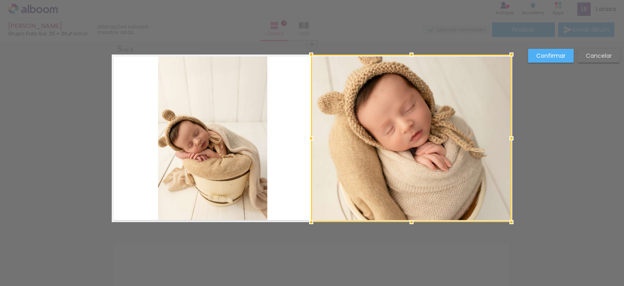
click at [0, 0] on slot "Confirmar" at bounding box center [0, 0] width 0 height 0
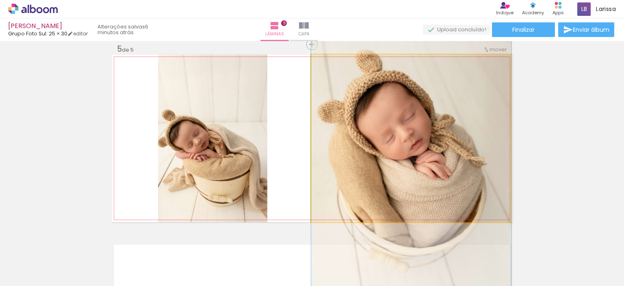
drag, startPoint x: 440, startPoint y: 139, endPoint x: 442, endPoint y: 147, distance: 8.8
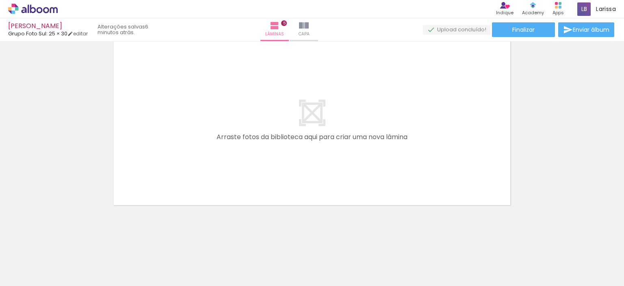
scroll to position [0, 197]
click at [421, 265] on div at bounding box center [431, 258] width 40 height 27
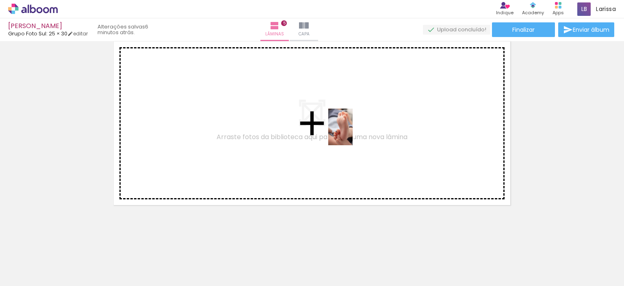
drag, startPoint x: 346, startPoint y: 262, endPoint x: 353, endPoint y: 133, distance: 129.0
click at [353, 133] on quentale-workspace at bounding box center [312, 143] width 624 height 286
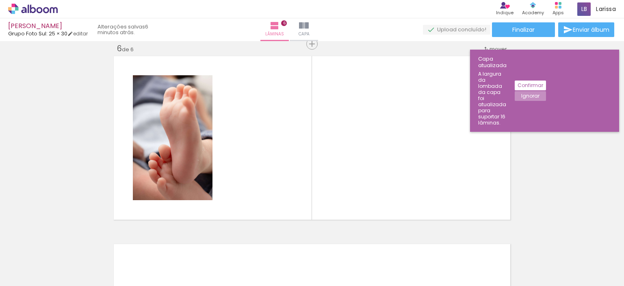
scroll to position [949, 0]
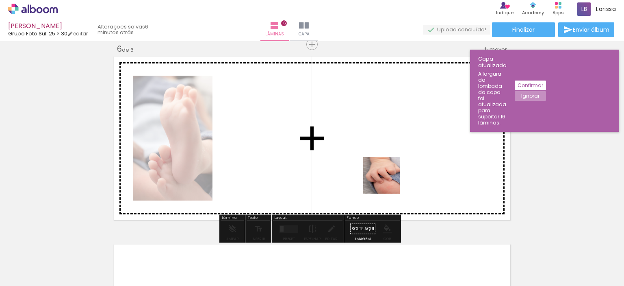
drag, startPoint x: 386, startPoint y: 265, endPoint x: 388, endPoint y: 149, distance: 115.9
click at [388, 149] on quentale-workspace at bounding box center [312, 143] width 624 height 286
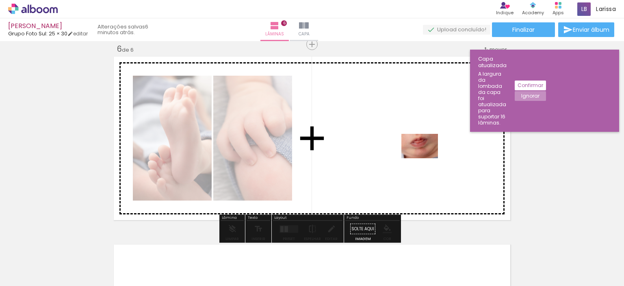
drag, startPoint x: 426, startPoint y: 209, endPoint x: 426, endPoint y: 158, distance: 51.2
click at [426, 158] on quentale-workspace at bounding box center [312, 143] width 624 height 286
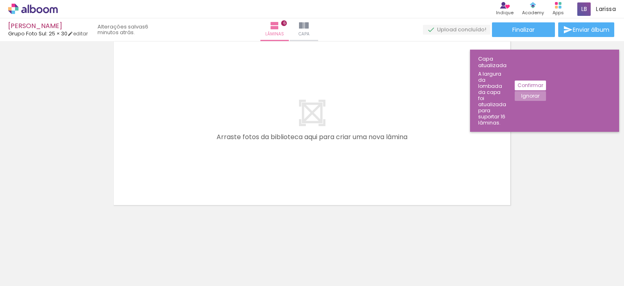
scroll to position [0, 355]
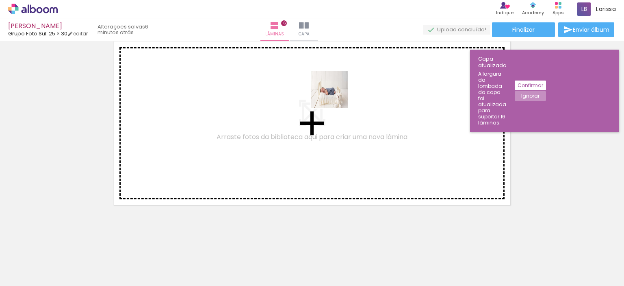
drag, startPoint x: 592, startPoint y: 263, endPoint x: 336, endPoint y: 96, distance: 306.0
click at [336, 96] on quentale-workspace at bounding box center [312, 143] width 624 height 286
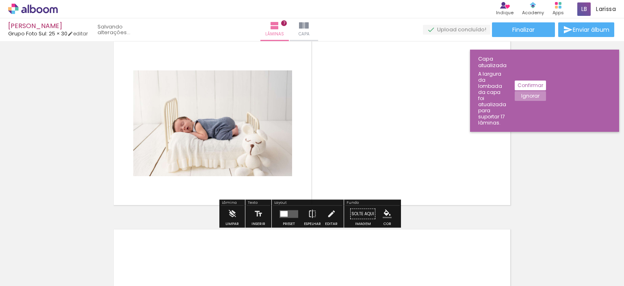
scroll to position [1137, 0]
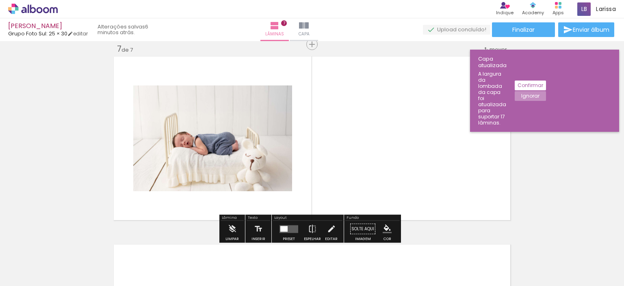
click at [293, 226] on quentale-layouter at bounding box center [289, 229] width 19 height 8
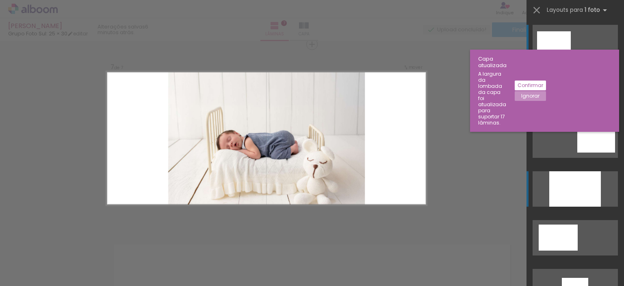
click at [584, 175] on div at bounding box center [576, 188] width 52 height 35
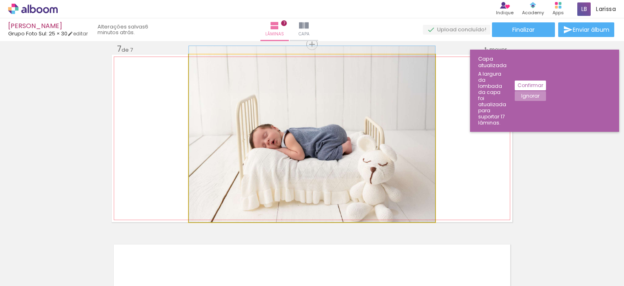
drag, startPoint x: 306, startPoint y: 156, endPoint x: 307, endPoint y: 141, distance: 14.7
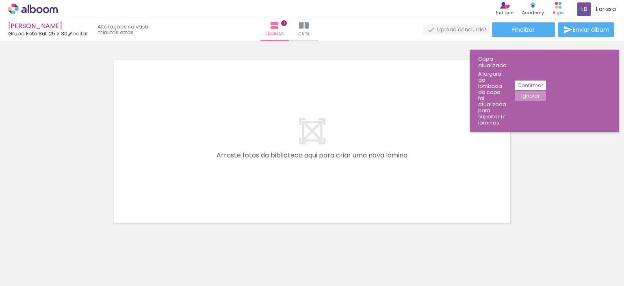
scroll to position [1340, 0]
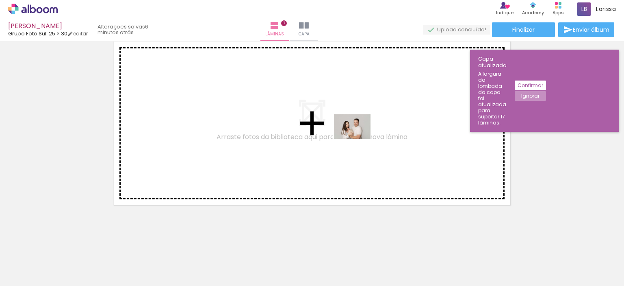
drag, startPoint x: 326, startPoint y: 266, endPoint x: 358, endPoint y: 139, distance: 131.4
click at [358, 139] on quentale-workspace at bounding box center [312, 143] width 624 height 286
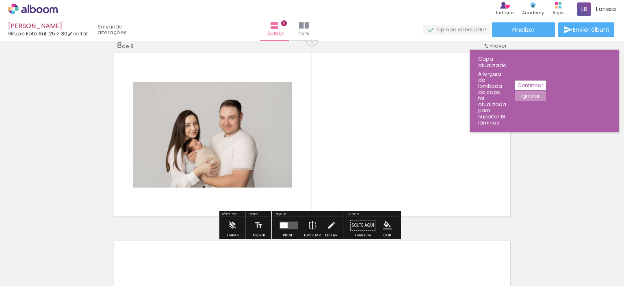
scroll to position [1325, 0]
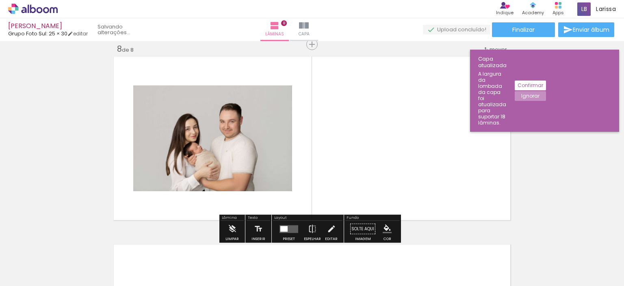
click at [295, 224] on div at bounding box center [289, 229] width 22 height 16
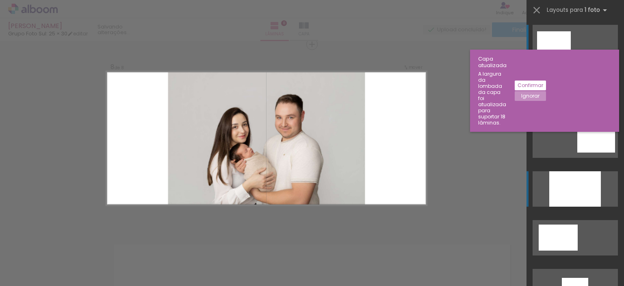
click at [581, 180] on div at bounding box center [576, 188] width 52 height 35
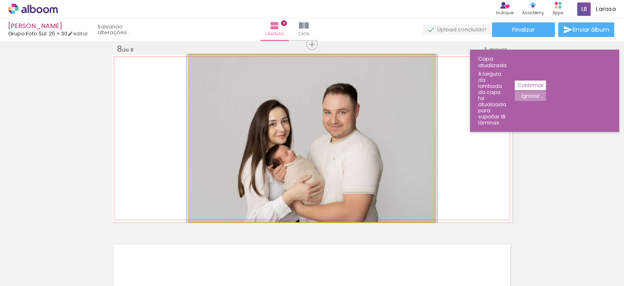
click at [369, 161] on quentale-photo at bounding box center [312, 137] width 246 height 167
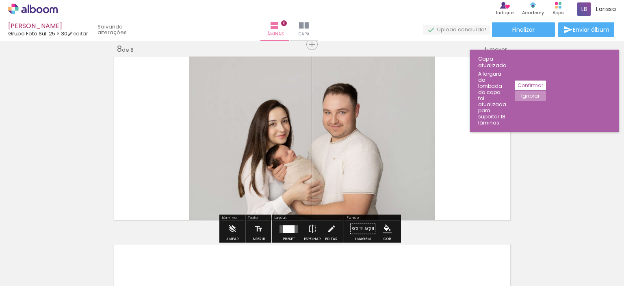
click at [376, 156] on quentale-photo at bounding box center [312, 137] width 246 height 167
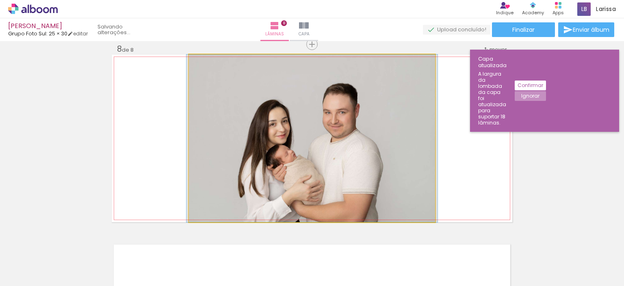
click at [376, 156] on quentale-photo at bounding box center [312, 137] width 246 height 167
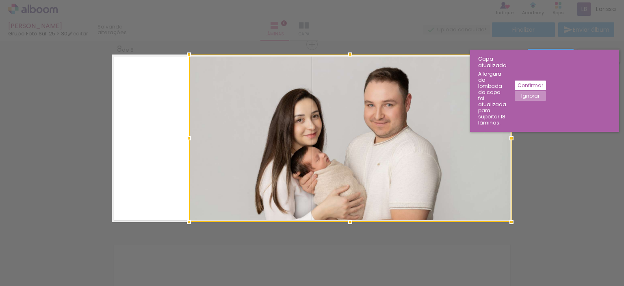
drag, startPoint x: 431, startPoint y: 139, endPoint x: 504, endPoint y: 130, distance: 73.7
click at [504, 130] on div at bounding box center [512, 138] width 16 height 16
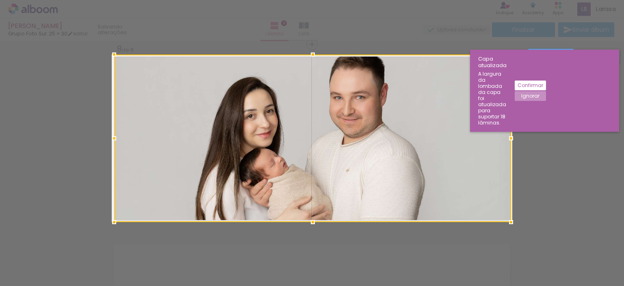
drag, startPoint x: 183, startPoint y: 137, endPoint x: 129, endPoint y: 135, distance: 54.5
click at [106, 132] on div at bounding box center [114, 138] width 16 height 16
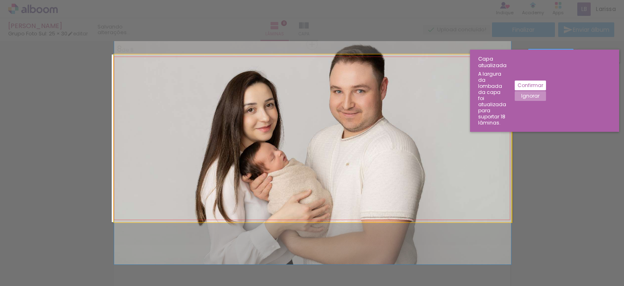
drag, startPoint x: 280, startPoint y: 140, endPoint x: 280, endPoint y: 134, distance: 6.2
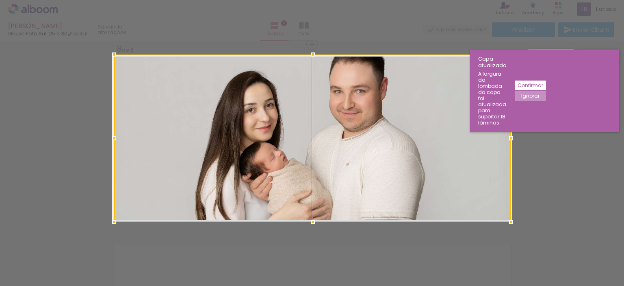
click at [0, 0] on slot "Confirmar" at bounding box center [0, 0] width 0 height 0
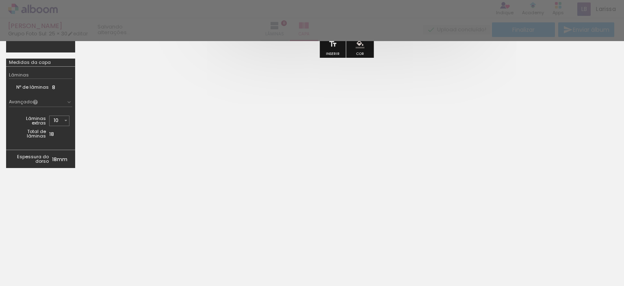
scroll to position [182, 0]
click at [557, 40] on div at bounding box center [312, 20] width 624 height 41
click at [382, 9] on div at bounding box center [312, 20] width 624 height 41
click at [46, 162] on td "Espessura do dorso" at bounding box center [30, 160] width 43 height 12
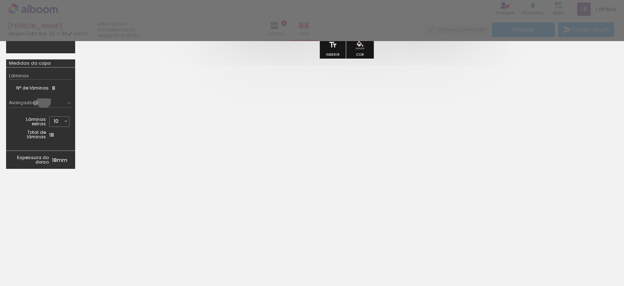
click at [44, 101] on paper-button "Avançado" at bounding box center [40, 102] width 63 height 9
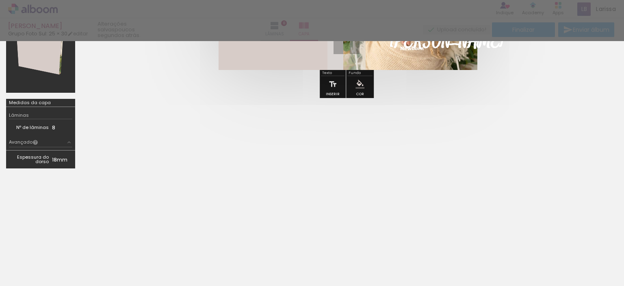
scroll to position [0, 0]
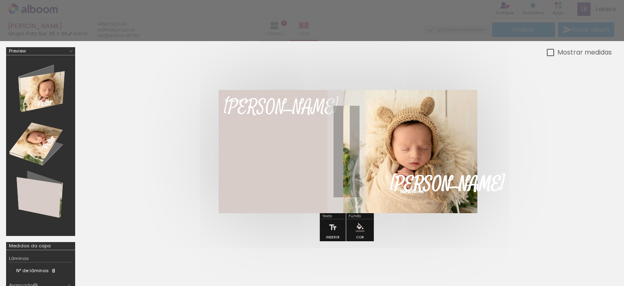
click at [599, 26] on div at bounding box center [312, 20] width 624 height 41
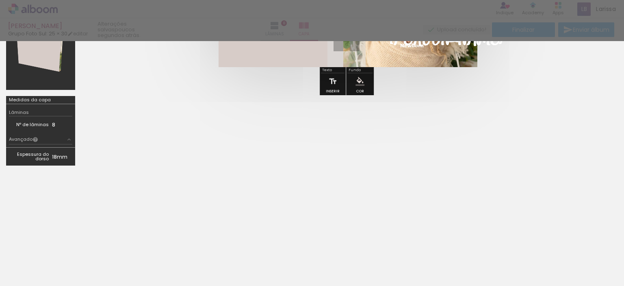
scroll to position [143, 0]
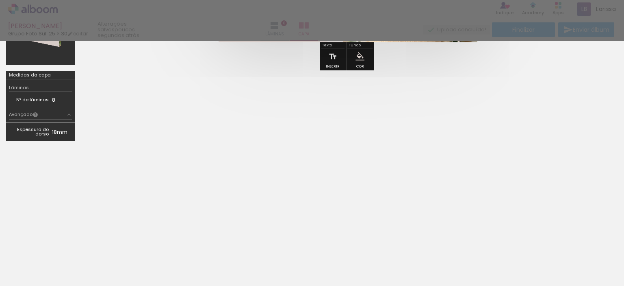
click at [52, 136] on td "18mm" at bounding box center [62, 132] width 20 height 12
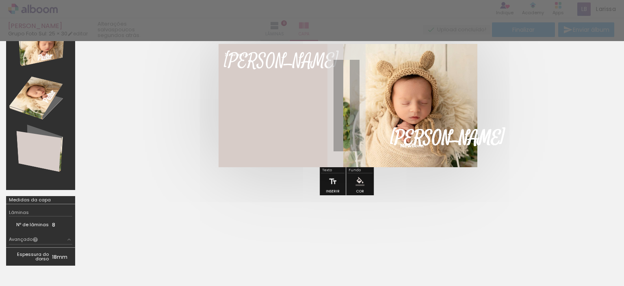
scroll to position [0, 0]
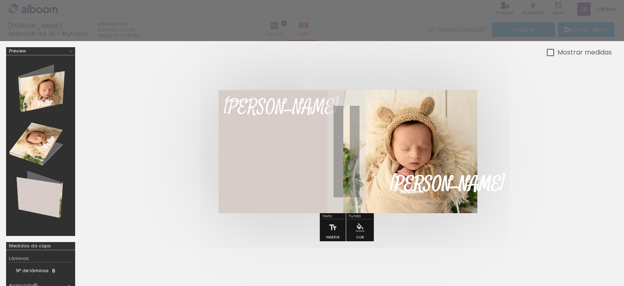
click at [496, 61] on div at bounding box center [346, 151] width 531 height 188
click at [0, 0] on slot "Mostrar medidas" at bounding box center [0, 0] width 0 height 0
type paper-checkbox "on"
click at [419, 14] on div at bounding box center [312, 20] width 624 height 41
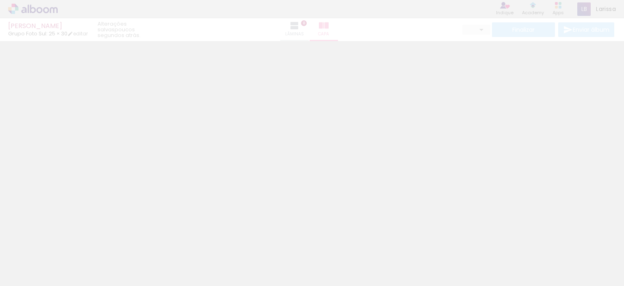
type input "10"
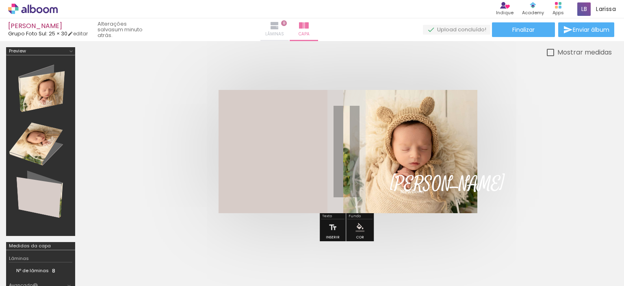
click at [280, 26] on iron-icon at bounding box center [275, 26] width 10 height 10
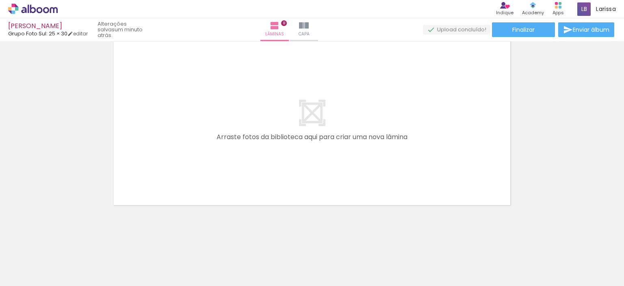
scroll to position [0, 355]
click at [463, 260] on div at bounding box center [454, 258] width 27 height 40
click at [511, 265] on div at bounding box center [500, 258] width 27 height 40
click at [360, 265] on div at bounding box center [364, 258] width 40 height 27
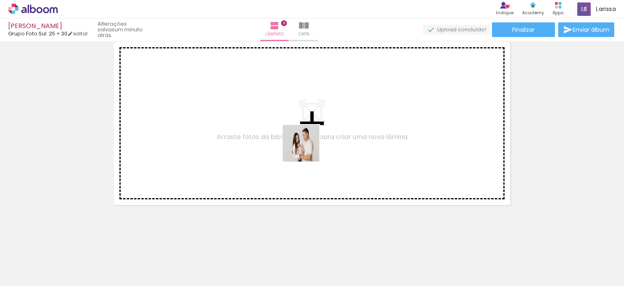
drag, startPoint x: 325, startPoint y: 179, endPoint x: 306, endPoint y: 149, distance: 35.1
click at [306, 149] on quentale-workspace at bounding box center [312, 143] width 624 height 286
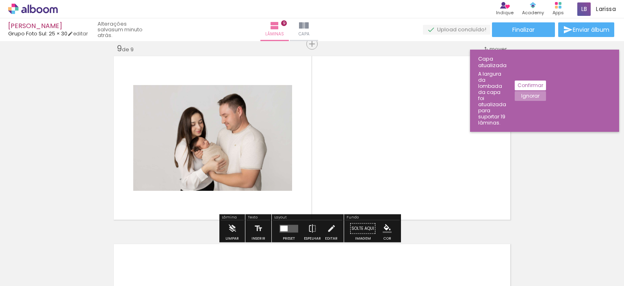
scroll to position [1512, 0]
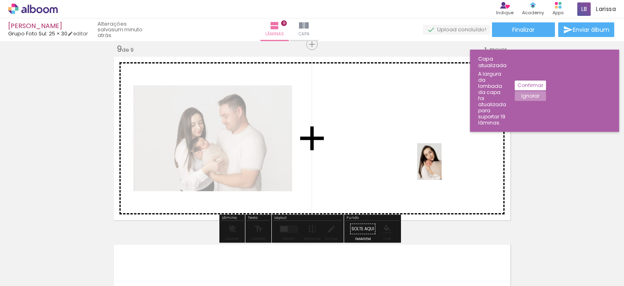
drag, startPoint x: 467, startPoint y: 264, endPoint x: 442, endPoint y: 167, distance: 99.6
click at [442, 167] on quentale-workspace at bounding box center [312, 143] width 624 height 286
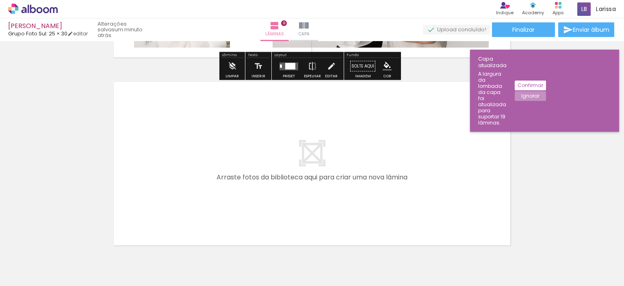
scroll to position [1715, 0]
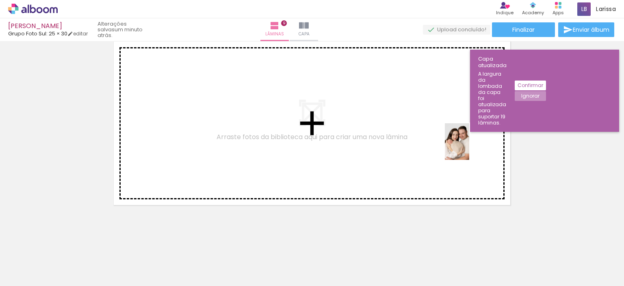
drag, startPoint x: 494, startPoint y: 257, endPoint x: 469, endPoint y: 148, distance: 112.1
click at [469, 148] on quentale-workspace at bounding box center [312, 143] width 624 height 286
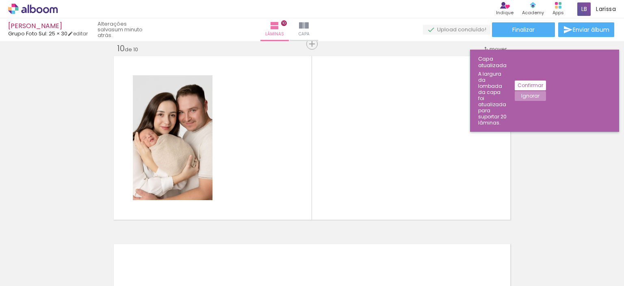
scroll to position [1700, 0]
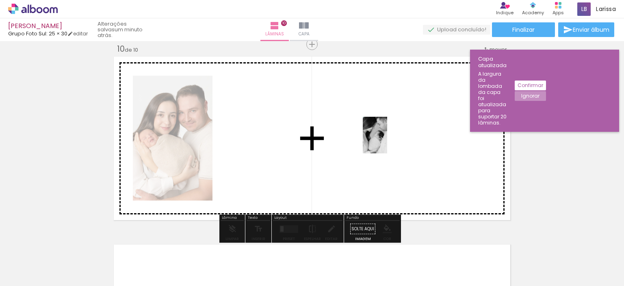
drag, startPoint x: 410, startPoint y: 260, endPoint x: 387, endPoint y: 141, distance: 121.2
click at [387, 141] on quentale-workspace at bounding box center [312, 143] width 624 height 286
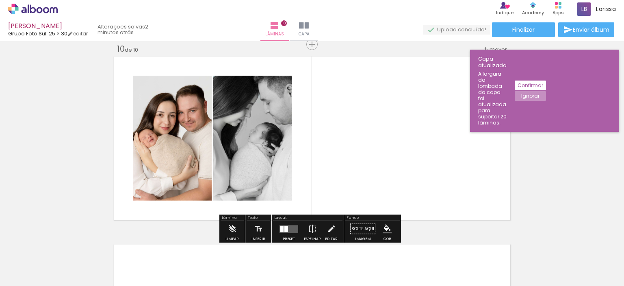
scroll to position [1578, 0]
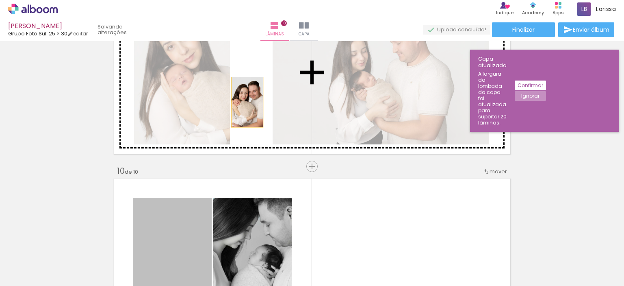
drag, startPoint x: 172, startPoint y: 223, endPoint x: 244, endPoint y: 102, distance: 140.5
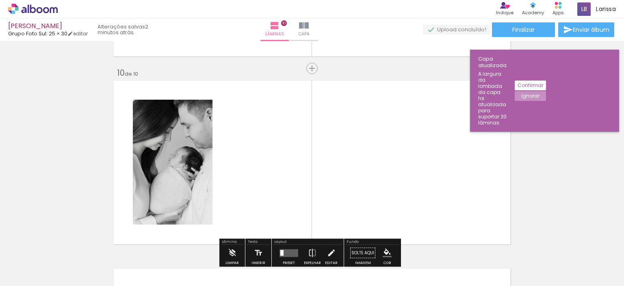
scroll to position [1741, 0]
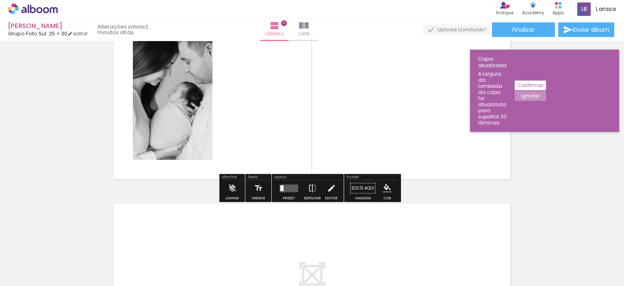
click at [185, 115] on quentale-photo at bounding box center [173, 97] width 80 height 125
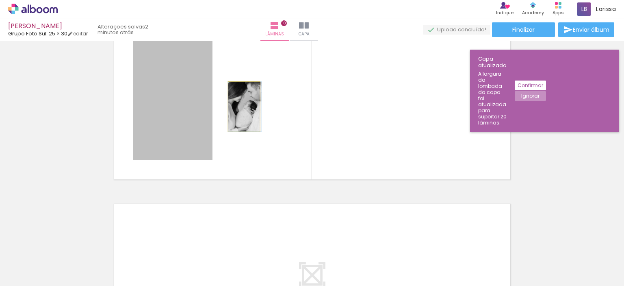
drag, startPoint x: 183, startPoint y: 102, endPoint x: 241, endPoint y: 106, distance: 58.3
click at [241, 106] on quentale-layouter at bounding box center [312, 97] width 401 height 167
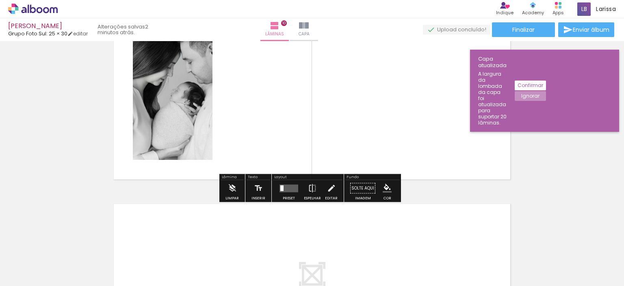
click at [280, 188] on div at bounding box center [281, 188] width 3 height 6
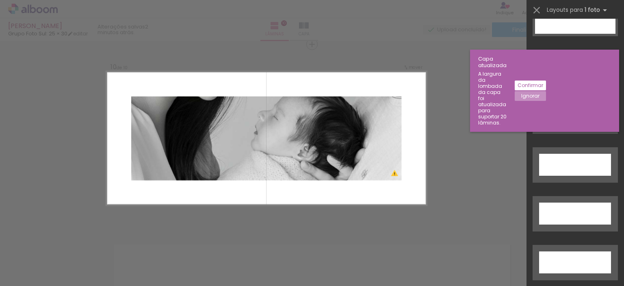
scroll to position [2610, 0]
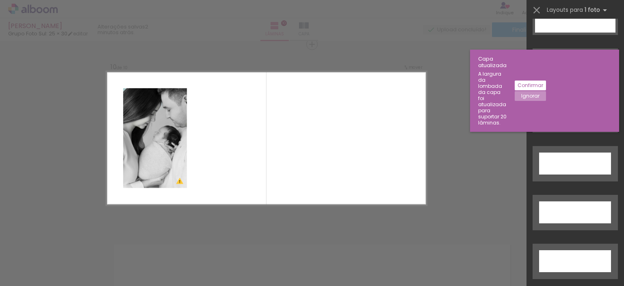
click at [129, 111] on quentale-photo at bounding box center [155, 138] width 64 height 100
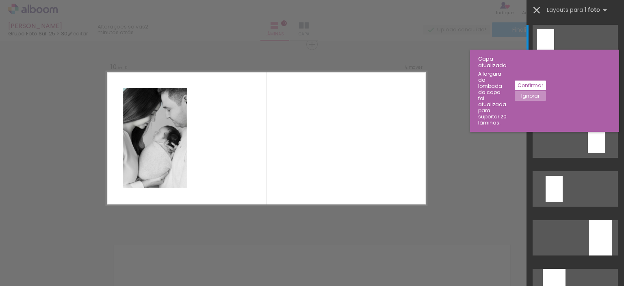
click at [540, 8] on iron-icon at bounding box center [536, 9] width 11 height 11
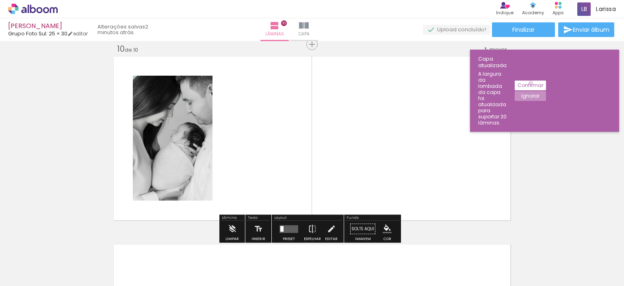
click at [0, 0] on slot "Confirmar" at bounding box center [0, 0] width 0 height 0
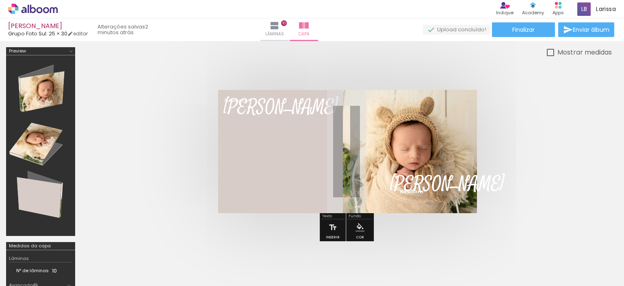
scroll to position [122, 0]
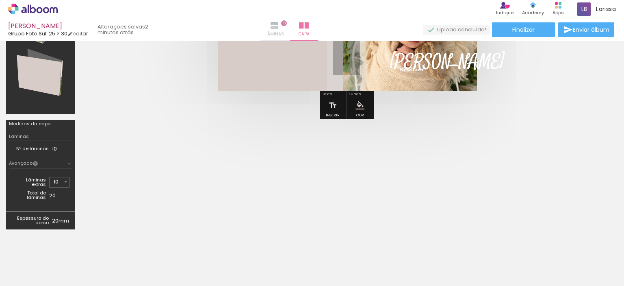
click at [280, 29] on iron-icon at bounding box center [275, 26] width 10 height 10
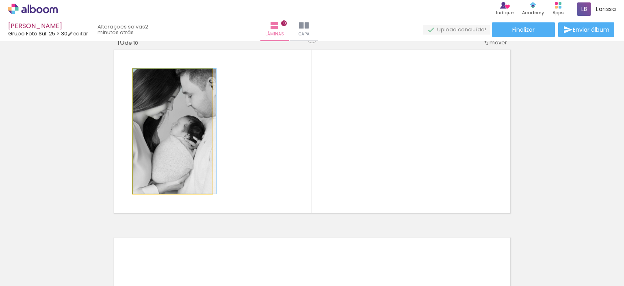
click at [185, 119] on quentale-photo at bounding box center [173, 131] width 80 height 125
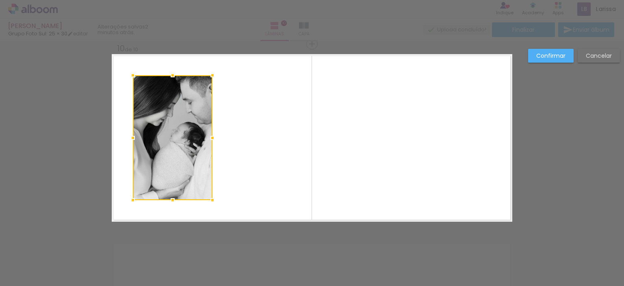
scroll to position [1700, 0]
click at [253, 90] on quentale-layouter at bounding box center [312, 137] width 401 height 167
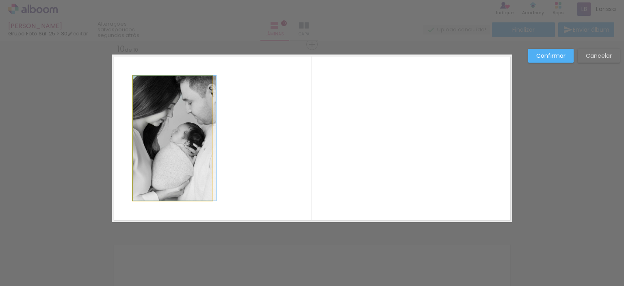
click at [185, 98] on quentale-photo at bounding box center [173, 138] width 80 height 125
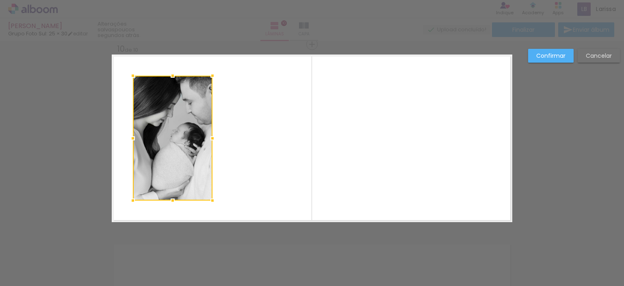
click at [0, 0] on slot "Confirmar" at bounding box center [0, 0] width 0 height 0
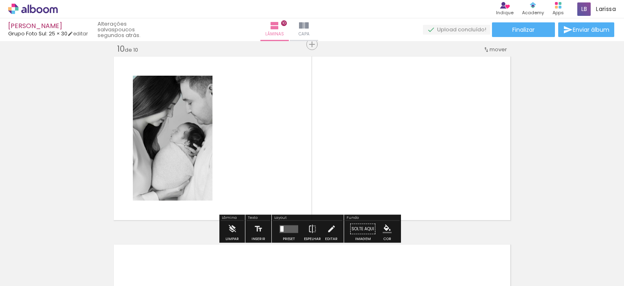
click at [196, 129] on quentale-photo at bounding box center [173, 138] width 80 height 125
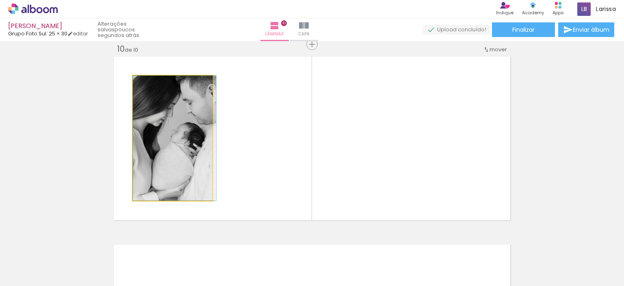
drag, startPoint x: 151, startPoint y: 87, endPoint x: 142, endPoint y: 87, distance: 8.9
type paper-slider "100"
click at [142, 87] on div at bounding box center [163, 84] width 56 height 12
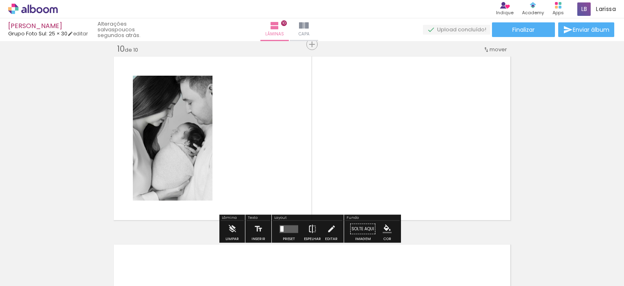
click at [312, 228] on iron-icon at bounding box center [312, 229] width 9 height 16
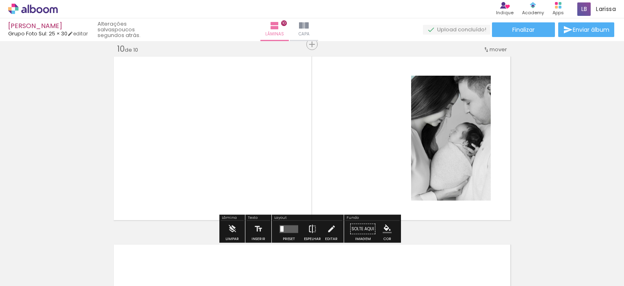
click at [313, 228] on iron-icon at bounding box center [312, 229] width 9 height 16
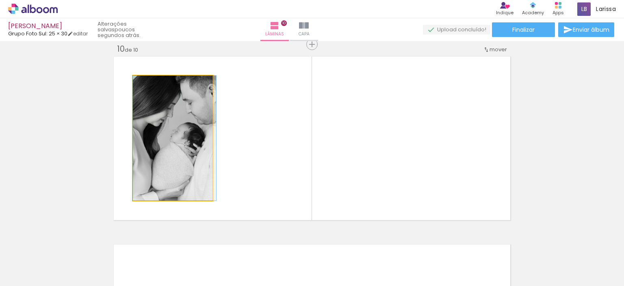
drag, startPoint x: 171, startPoint y: 141, endPoint x: 208, endPoint y: 139, distance: 37.4
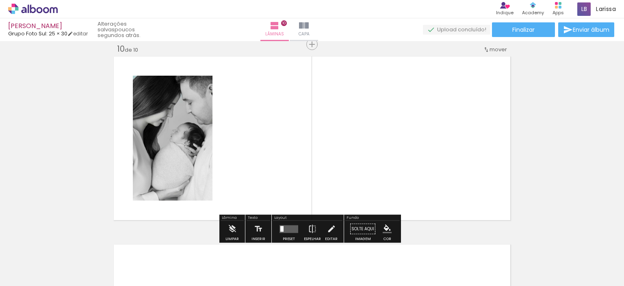
click at [202, 141] on quentale-photo at bounding box center [173, 138] width 80 height 125
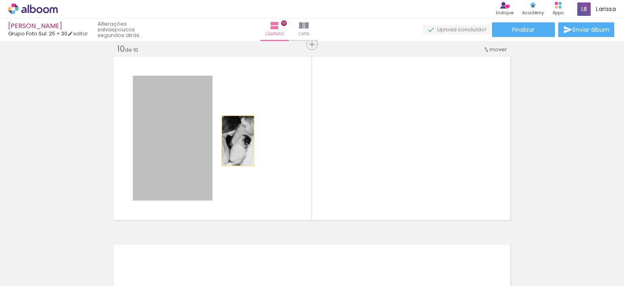
drag, startPoint x: 206, startPoint y: 139, endPoint x: 235, endPoint y: 141, distance: 28.5
click at [235, 141] on quentale-layouter at bounding box center [312, 137] width 401 height 167
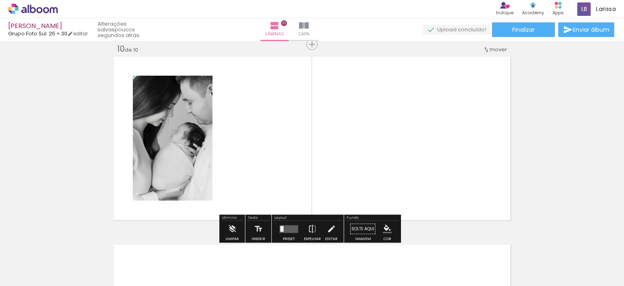
click at [235, 141] on quentale-layouter at bounding box center [312, 137] width 401 height 167
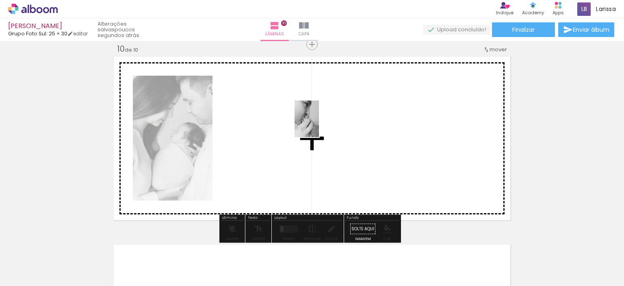
drag, startPoint x: 550, startPoint y: 254, endPoint x: 319, endPoint y: 125, distance: 264.6
click at [319, 125] on quentale-workspace at bounding box center [312, 143] width 624 height 286
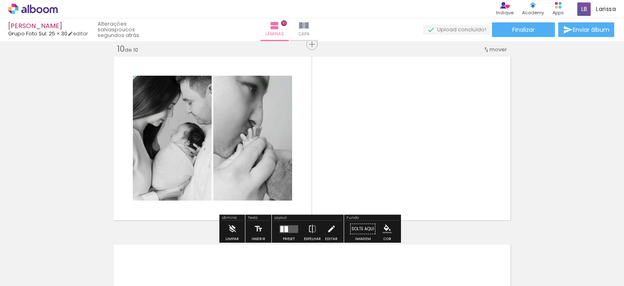
click at [286, 224] on div at bounding box center [289, 229] width 22 height 16
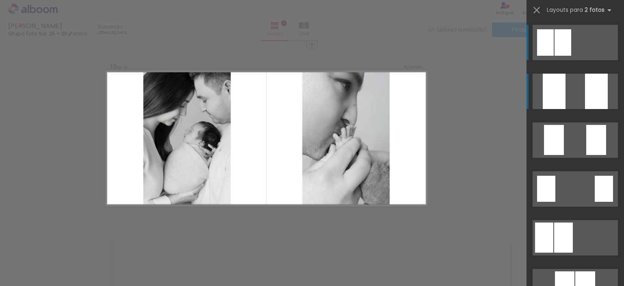
click at [558, 103] on div at bounding box center [554, 91] width 23 height 35
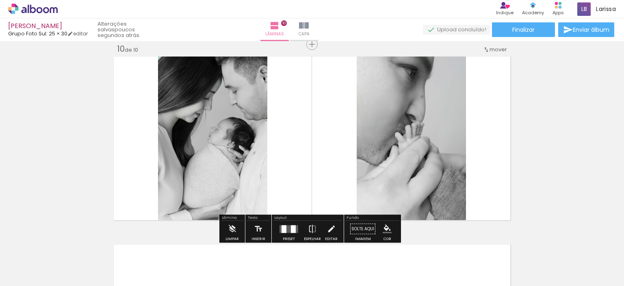
click at [500, 142] on quentale-layouter at bounding box center [312, 137] width 401 height 167
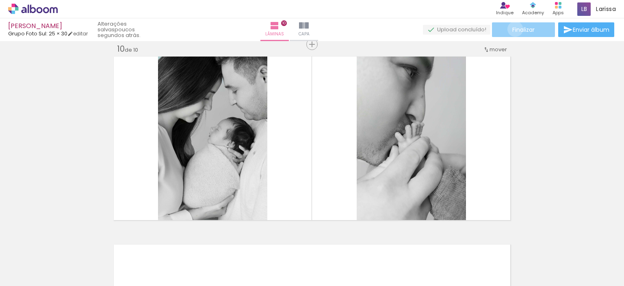
click at [513, 29] on span "Finalizar" at bounding box center [524, 30] width 22 height 6
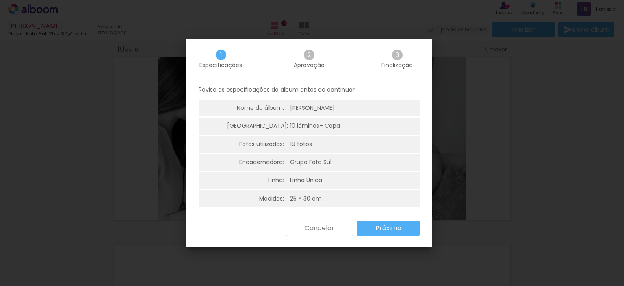
scroll to position [2, 0]
click at [371, 228] on paper-button "Próximo" at bounding box center [388, 227] width 63 height 15
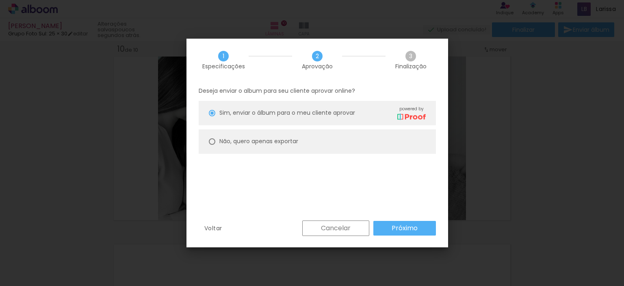
click at [391, 228] on paper-button "Próximo" at bounding box center [405, 228] width 63 height 15
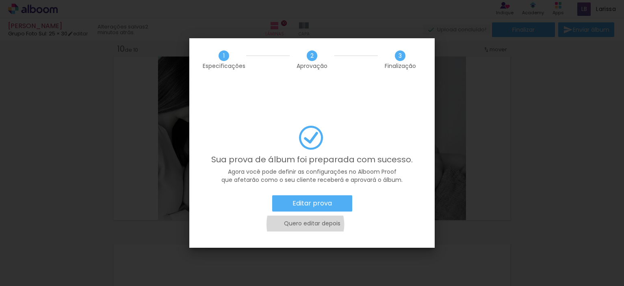
click at [0, 0] on slot "Quero editar depois" at bounding box center [0, 0] width 0 height 0
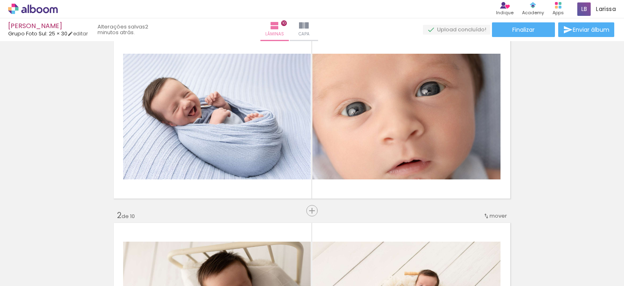
scroll to position [0, 0]
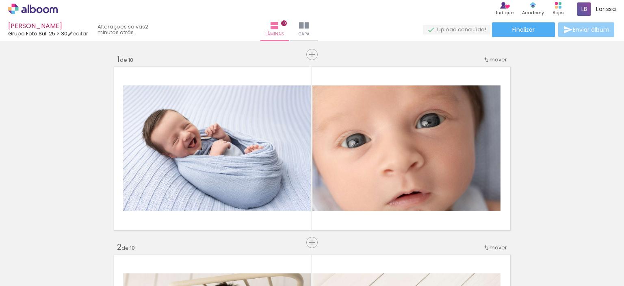
click at [576, 31] on span "Enviar álbum" at bounding box center [591, 30] width 37 height 6
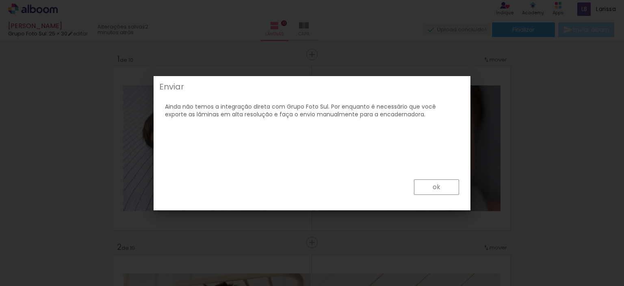
click at [0, 0] on slot "ok" at bounding box center [0, 0] width 0 height 0
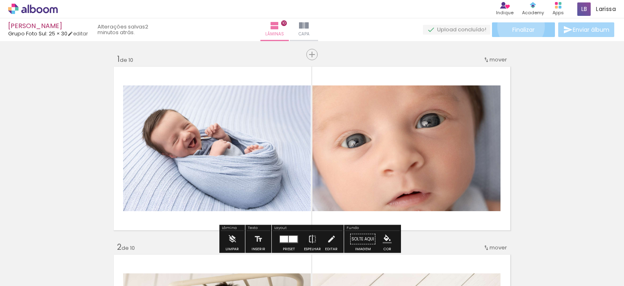
click at [518, 27] on span "Finalizar" at bounding box center [524, 30] width 22 height 6
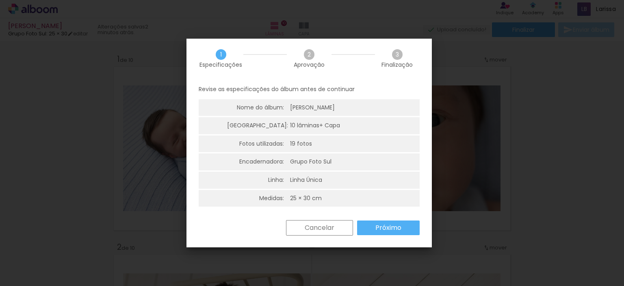
click at [0, 0] on slot "Próximo" at bounding box center [0, 0] width 0 height 0
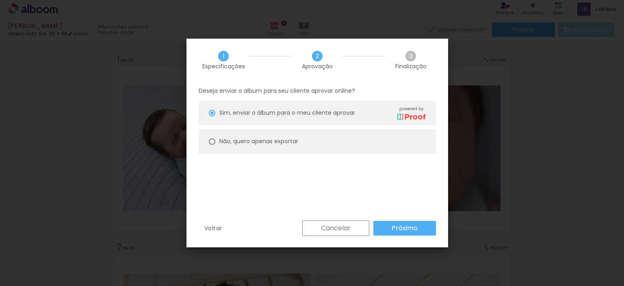
click at [0, 0] on slot "Próximo" at bounding box center [0, 0] width 0 height 0
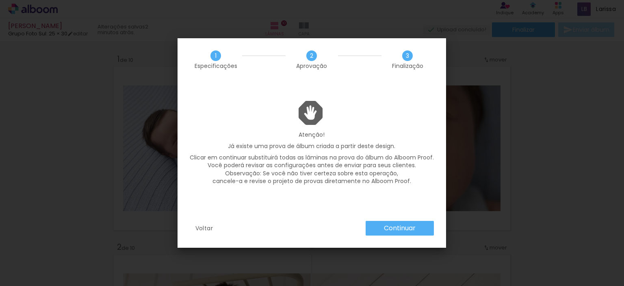
click at [0, 0] on slot "Continuar" at bounding box center [0, 0] width 0 height 0
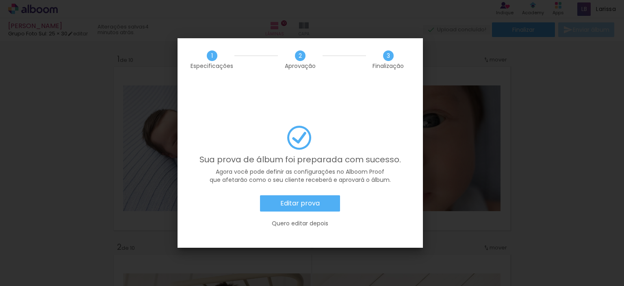
click at [299, 126] on iron-icon at bounding box center [300, 139] width 26 height 26
click at [248, 168] on p "Agora você pode definir as configurações no Alboom Proof que afetarão como o se…" at bounding box center [300, 176] width 221 height 16
click at [0, 0] on slot "Quero editar depois" at bounding box center [0, 0] width 0 height 0
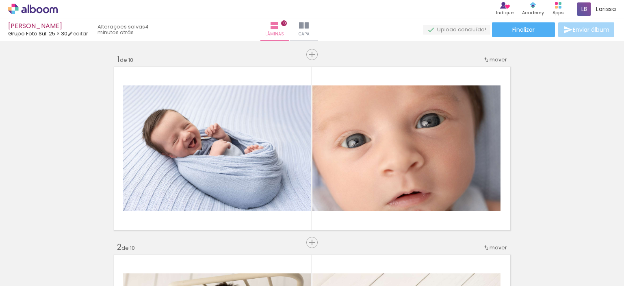
click at [25, 8] on icon at bounding box center [23, 10] width 5 height 6
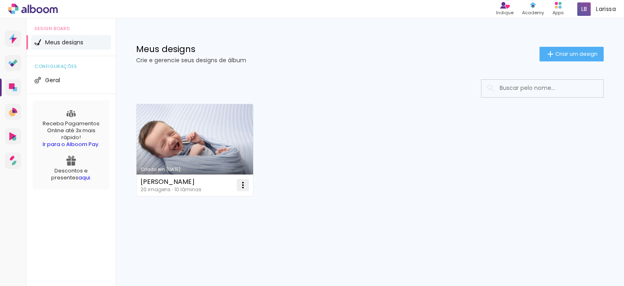
click at [240, 178] on paper-icon-button at bounding box center [243, 185] width 16 height 16
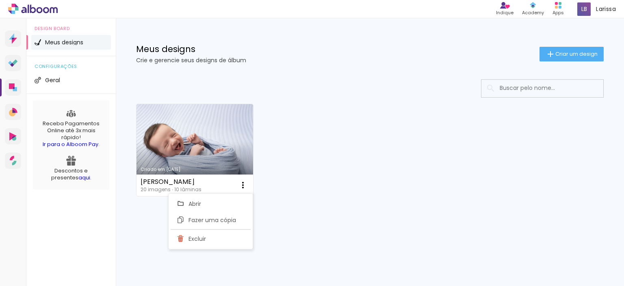
click at [317, 144] on div "Criado em [DATE] Pedro - Newborn 20 imagens ∙ 10 lâminas Abrir Fazer uma cópia …" at bounding box center [370, 149] width 475 height 99
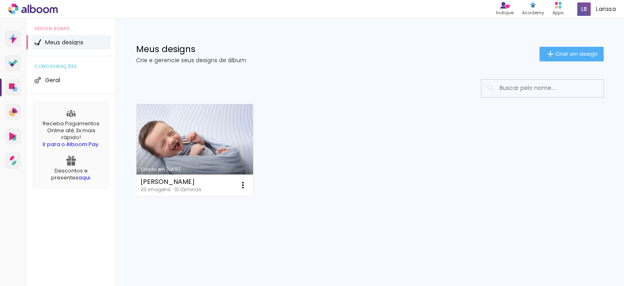
click at [203, 143] on link "Criado em [DATE]" at bounding box center [195, 150] width 117 height 92
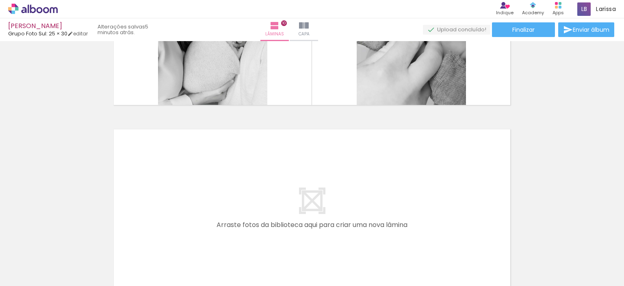
scroll to position [1903, 0]
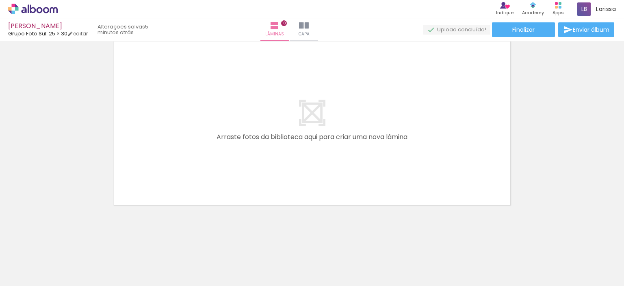
click at [453, 28] on quentale-upload-monitor at bounding box center [456, 30] width 67 height 10
click at [580, 28] on span "Enviar álbum" at bounding box center [591, 30] width 37 height 6
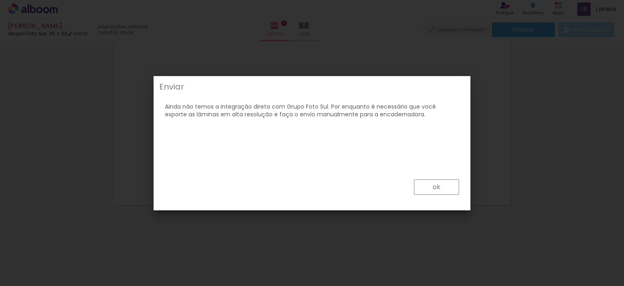
click at [0, 0] on slot "ok" at bounding box center [0, 0] width 0 height 0
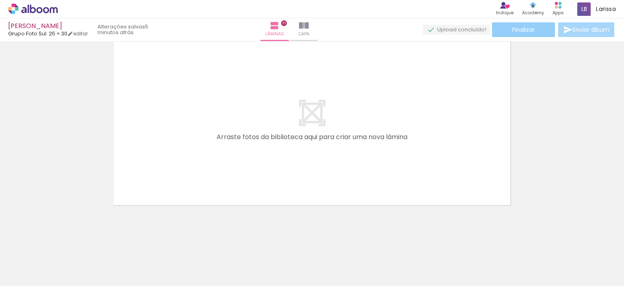
click at [502, 29] on paper-button "Finalizar" at bounding box center [523, 29] width 63 height 15
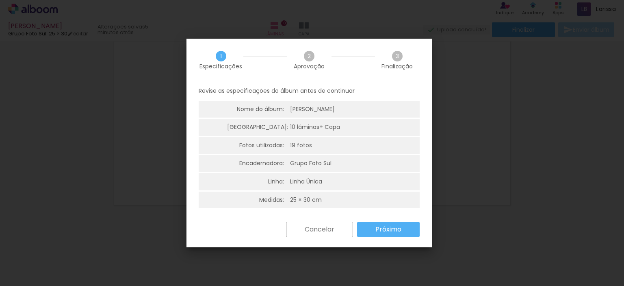
click at [312, 55] on span "2" at bounding box center [309, 56] width 11 height 11
click at [403, 61] on div "3 Finalização" at bounding box center [397, 60] width 45 height 18
click at [0, 0] on slot "Próximo" at bounding box center [0, 0] width 0 height 0
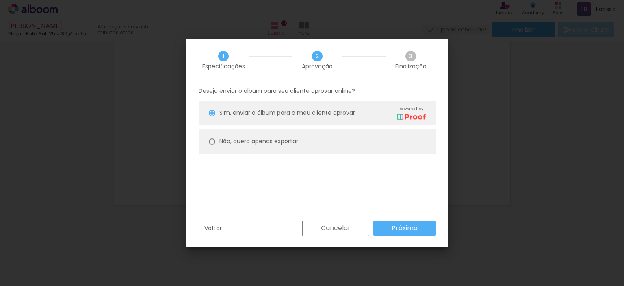
click at [285, 137] on div "Não, quero apenas exportar" at bounding box center [258, 141] width 79 height 9
type paper-radio-button "on"
click at [325, 113] on span "Sim, enviar o álbum para o meu cliente aprovar" at bounding box center [287, 113] width 136 height 9
type paper-radio-button "on"
click at [0, 0] on slot "Próximo" at bounding box center [0, 0] width 0 height 0
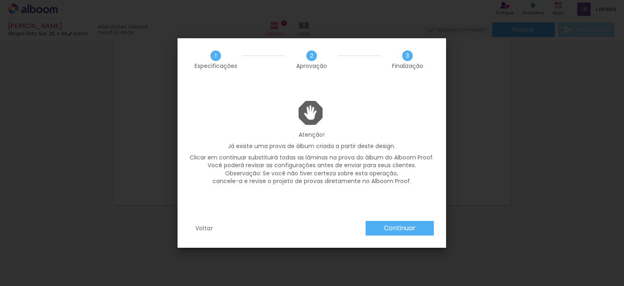
drag, startPoint x: 295, startPoint y: 144, endPoint x: 374, endPoint y: 144, distance: 79.3
click at [374, 144] on p "Já existe uma prova de álbum criada a partir deste design." at bounding box center [312, 146] width 244 height 8
click at [311, 116] on iron-icon at bounding box center [312, 114] width 26 height 26
click at [0, 0] on slot "Continuar" at bounding box center [0, 0] width 0 height 0
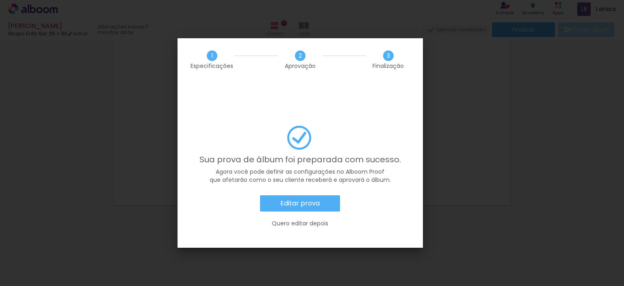
click at [0, 0] on slot "Editar prova" at bounding box center [0, 0] width 0 height 0
